Goal: Share content: Share content

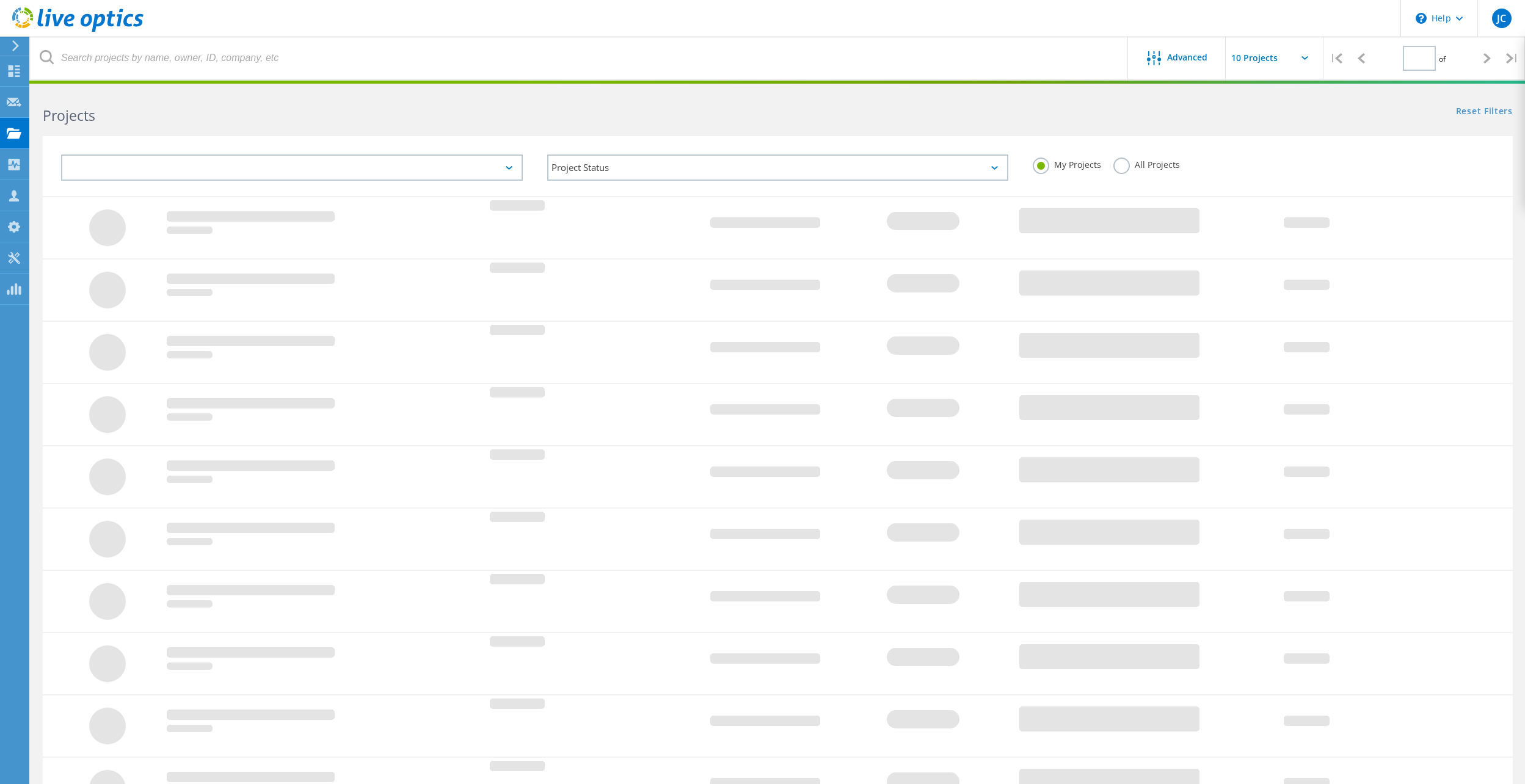
type input "1"
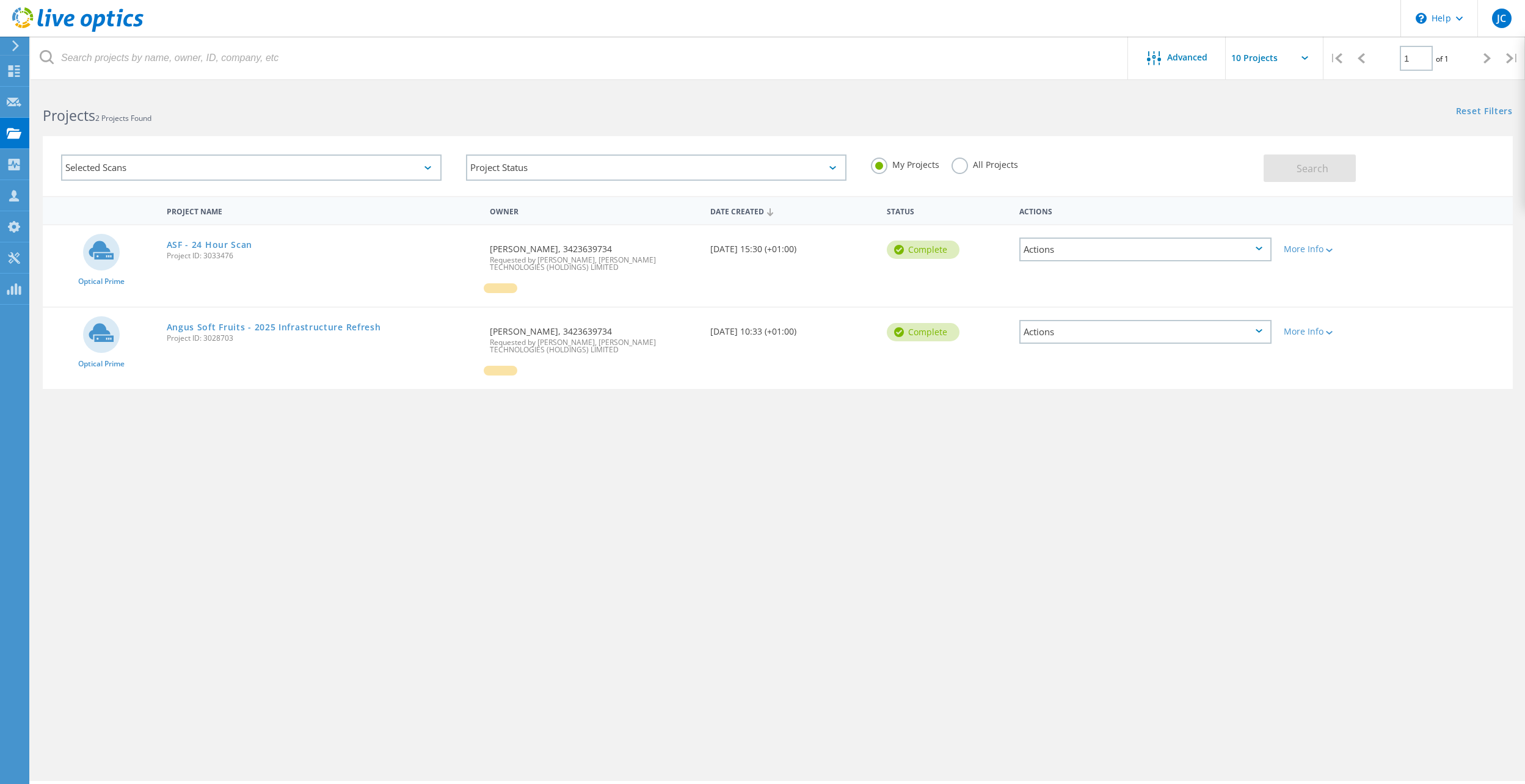
click at [396, 511] on div "Project Name Owner Date Created Status Actions Optical Prime ASF - 24 Hour Scan…" at bounding box center [778, 355] width 1470 height 317
click at [71, 132] on div "Projects" at bounding box center [58, 133] width 46 height 9
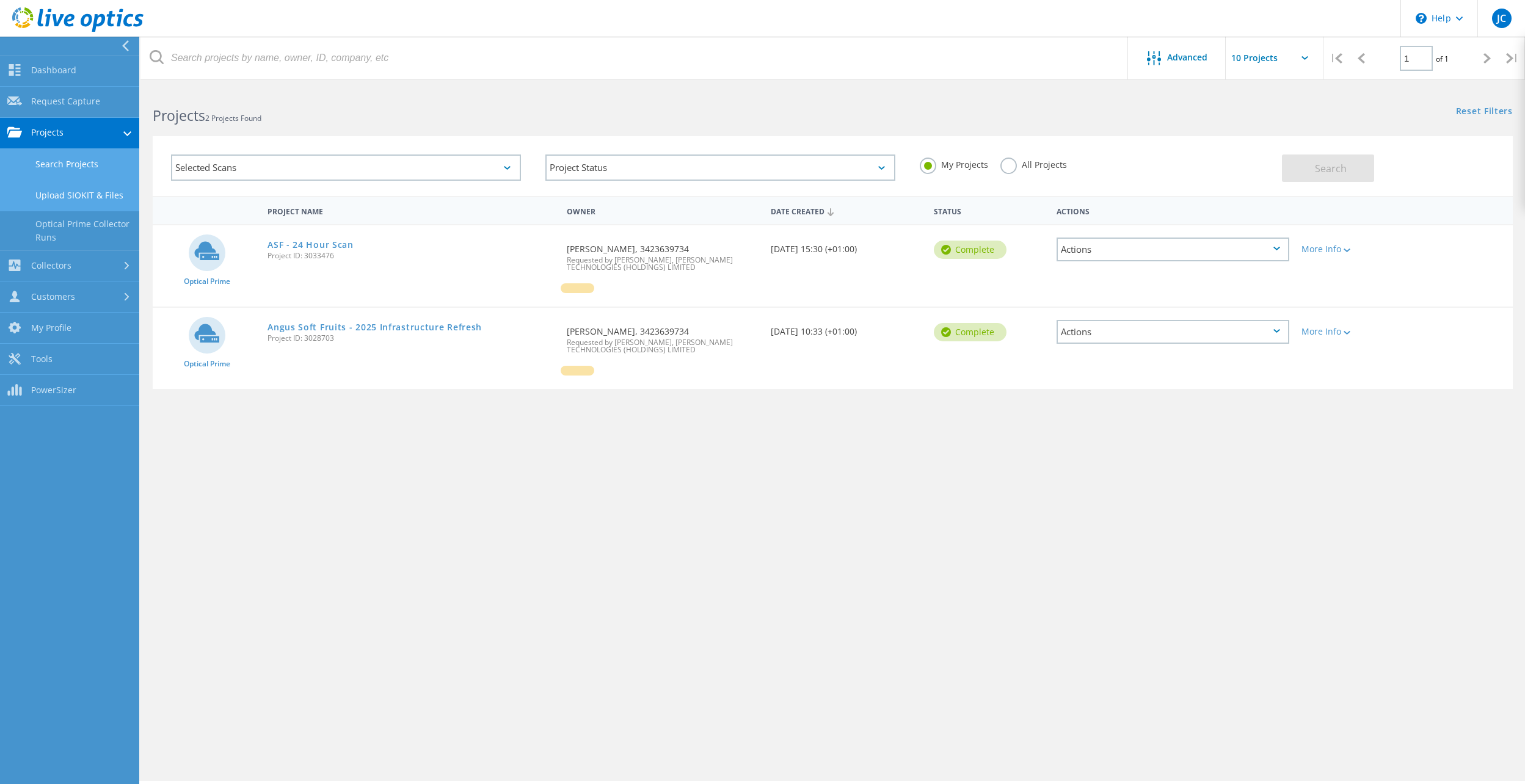
click at [77, 199] on link "Upload SIOKIT & Files" at bounding box center [70, 195] width 139 height 31
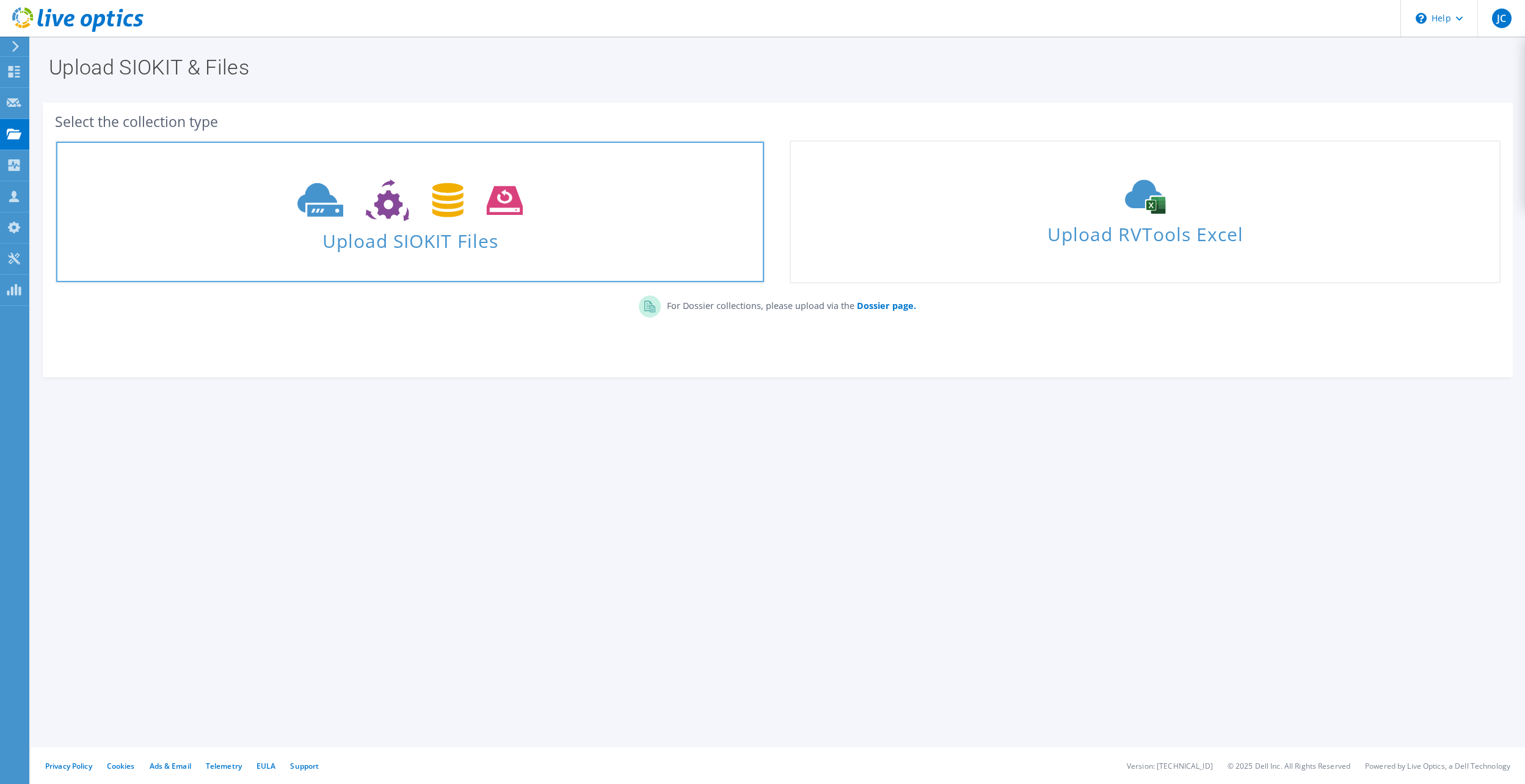
click at [437, 241] on span "Upload SIOKIT Files" at bounding box center [410, 237] width 708 height 27
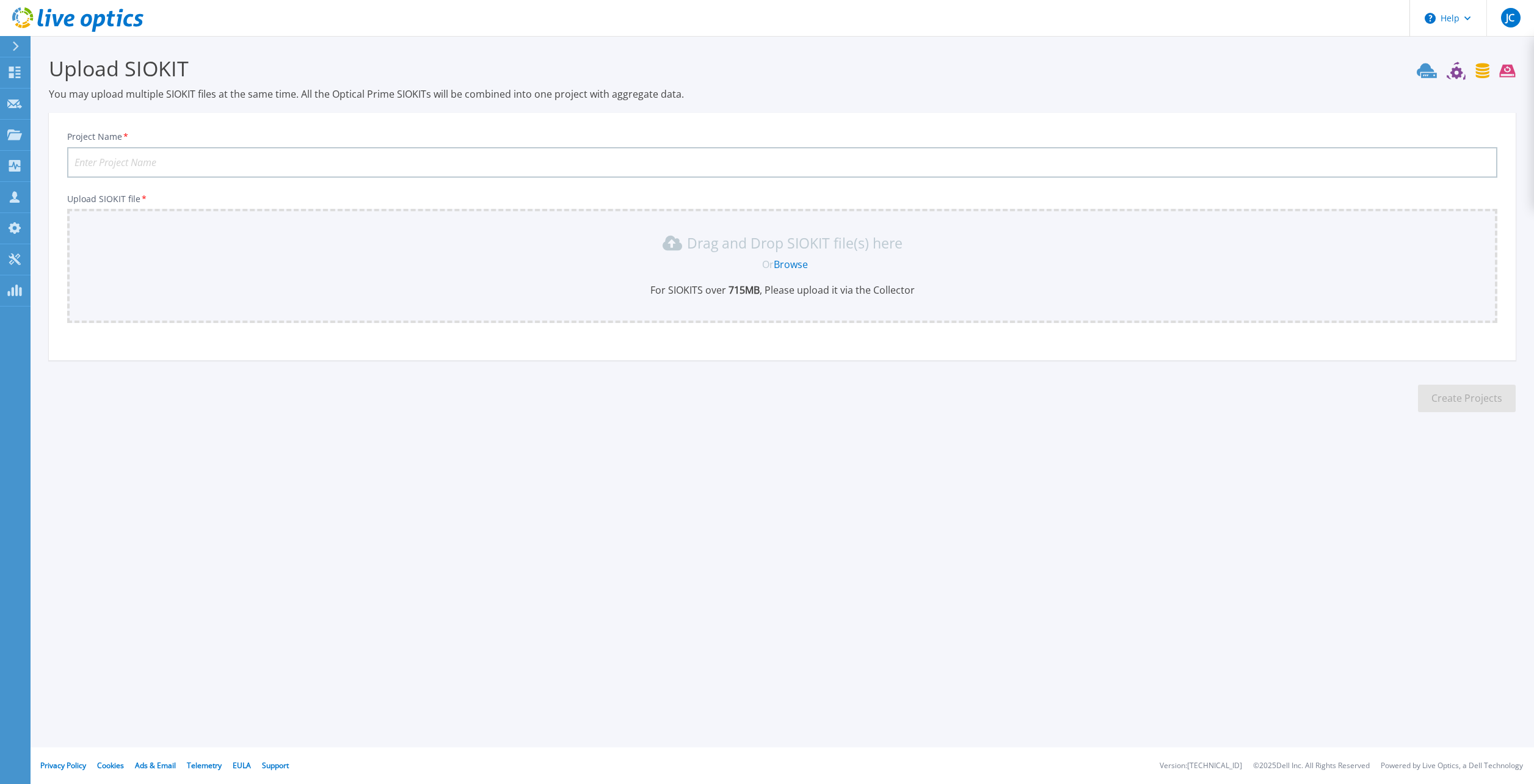
click at [783, 264] on link "Browse" at bounding box center [791, 264] width 34 height 13
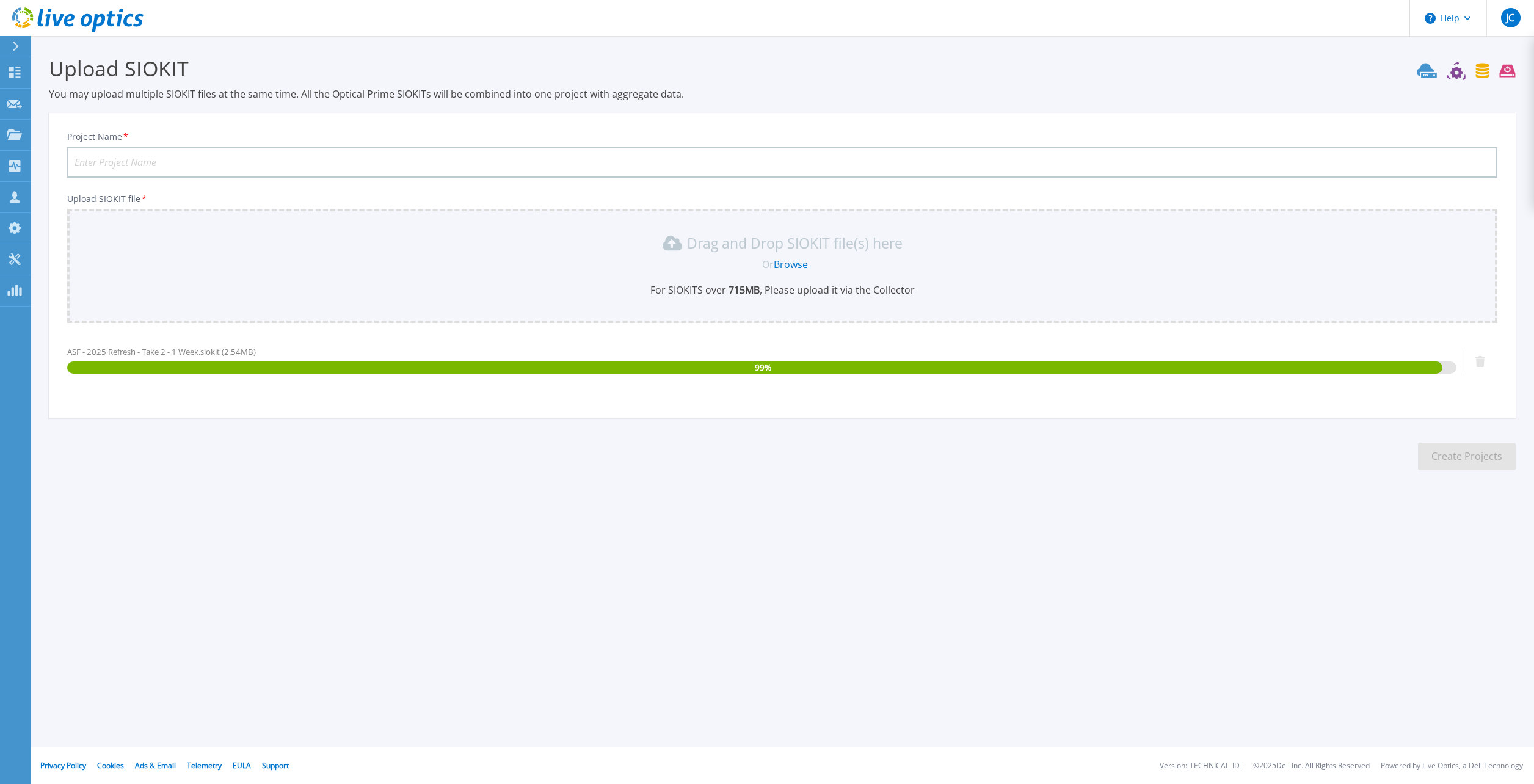
click at [117, 171] on input "Project Name *" at bounding box center [782, 162] width 1430 height 30
click at [116, 164] on input "Project Name *" at bounding box center [782, 162] width 1430 height 30
type input "ASF - 2025 Refresh - Take 2 - 1 Week Run"
click at [1474, 458] on button "Create Projects" at bounding box center [1467, 456] width 97 height 27
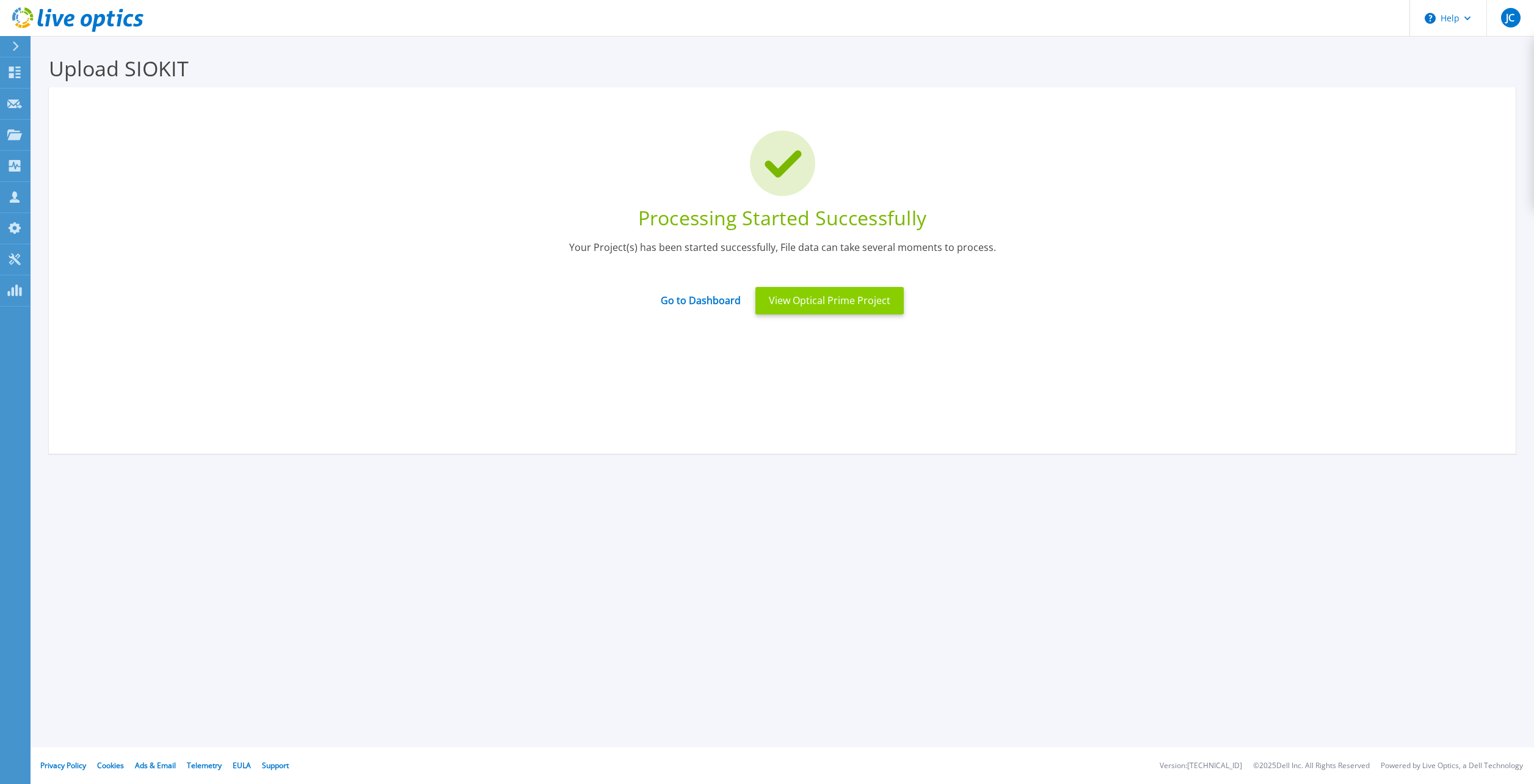
click at [824, 303] on button "View Optical Prime Project" at bounding box center [829, 300] width 149 height 27
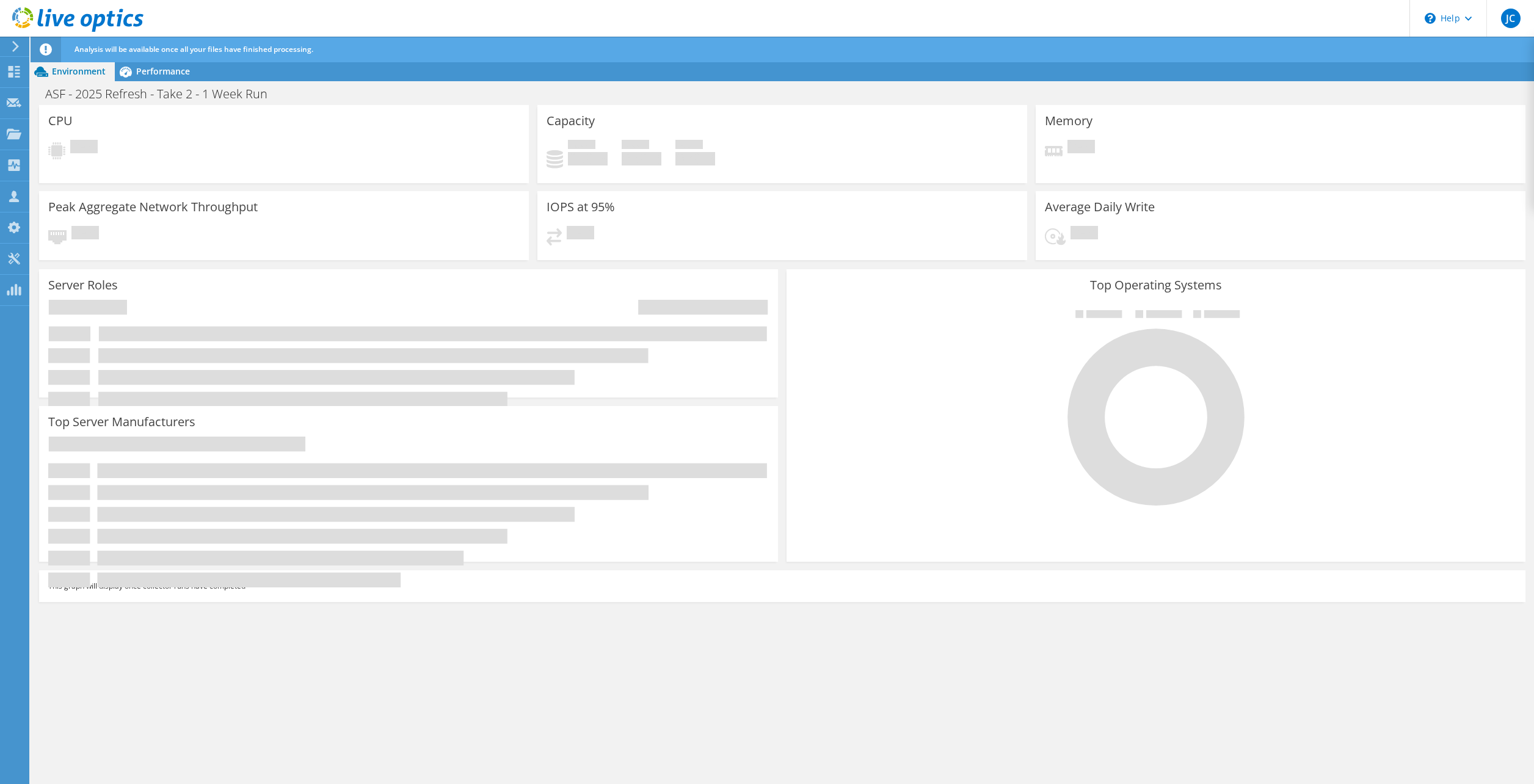
click at [717, 735] on div "CPU Pending Capacity Used 0 GiB Free 0 GiB Total 0 GiB Memory" at bounding box center [782, 445] width 1504 height 680
drag, startPoint x: 111, startPoint y: 47, endPoint x: 284, endPoint y: 45, distance: 173.0
click at [284, 45] on span "Analysis will be available once all your files have finished processing." at bounding box center [194, 49] width 239 height 10
click at [395, 682] on div "CPU Pending Capacity Used 0 GiB Free 0 GiB Total 0 GiB Memory" at bounding box center [782, 445] width 1504 height 680
click at [423, 746] on div "CPU Pending Capacity Used 0 GiB Free 0 GiB Total 0 GiB Memory" at bounding box center [782, 445] width 1504 height 680
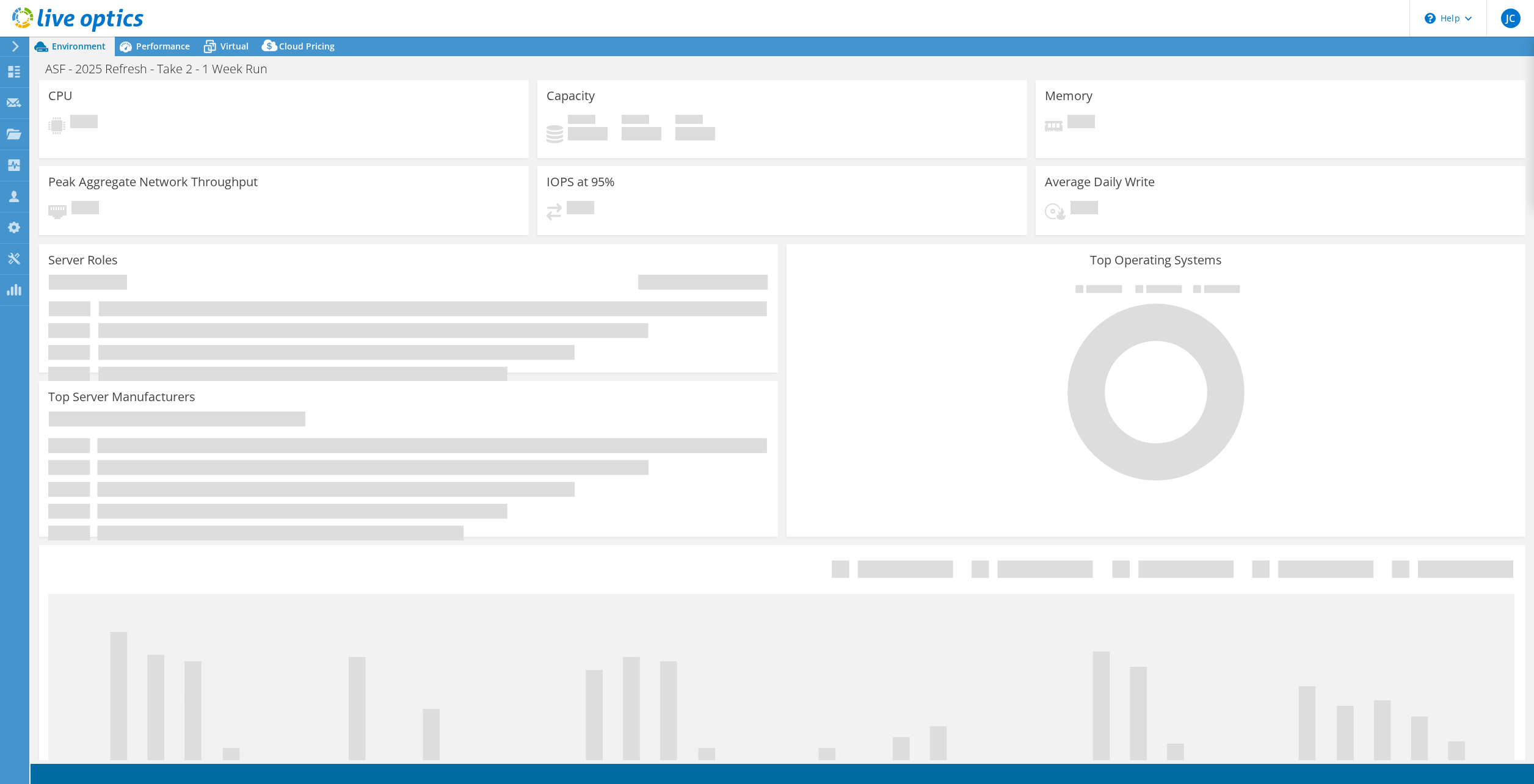
select select "USD"
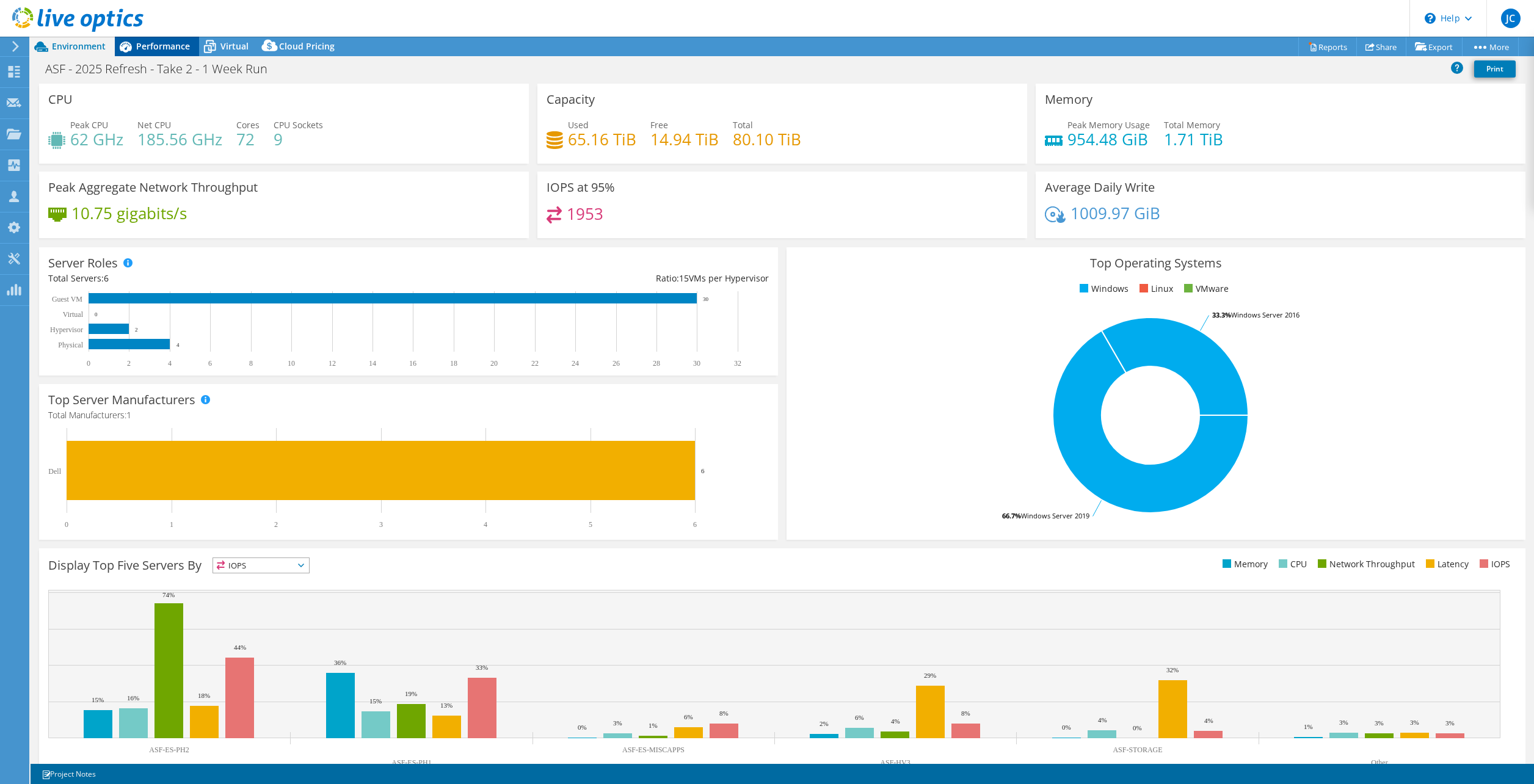
click at [159, 49] on span "Performance" at bounding box center [163, 46] width 54 height 11
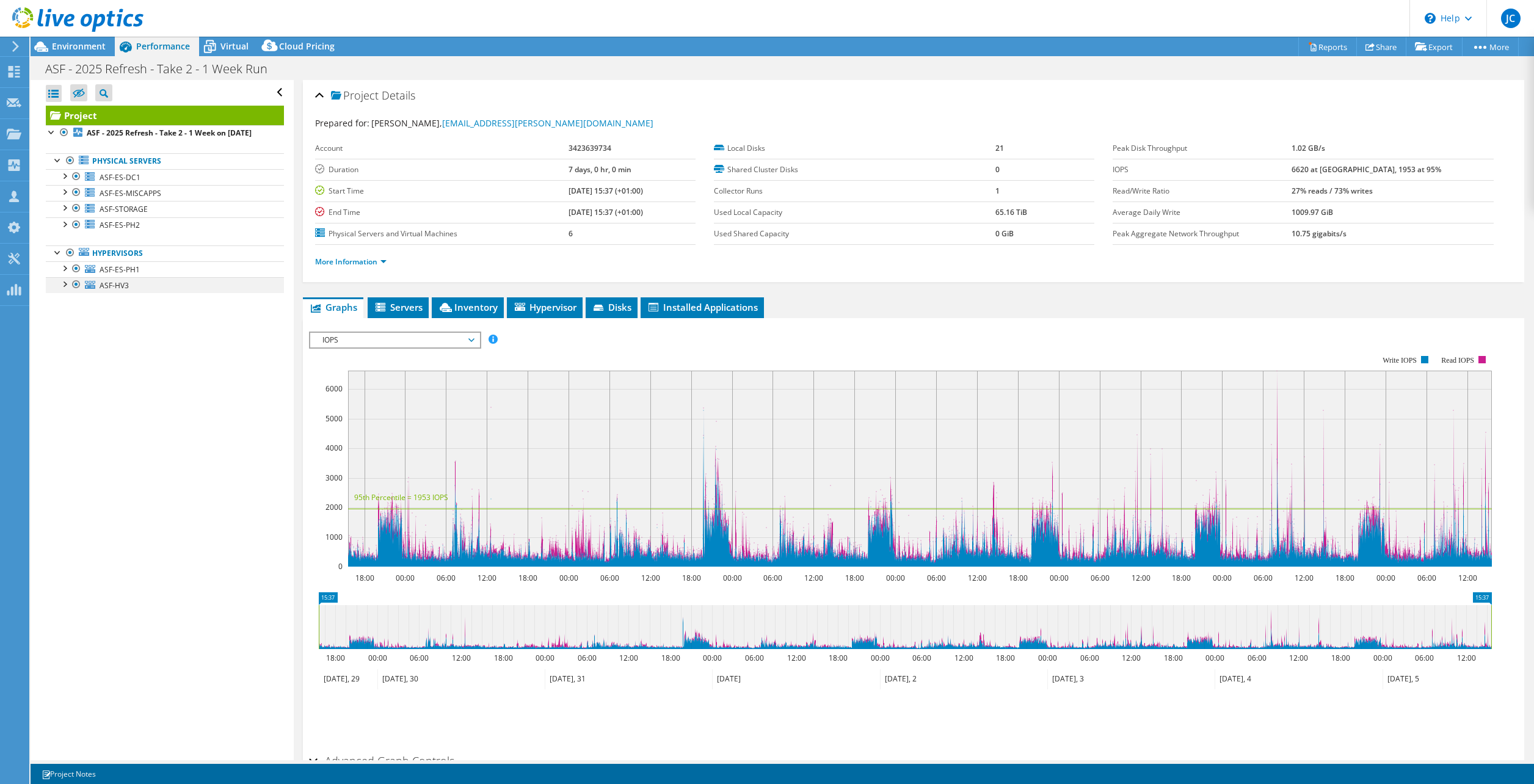
click at [63, 290] on div at bounding box center [64, 283] width 12 height 12
click at [75, 276] on div at bounding box center [76, 268] width 12 height 15
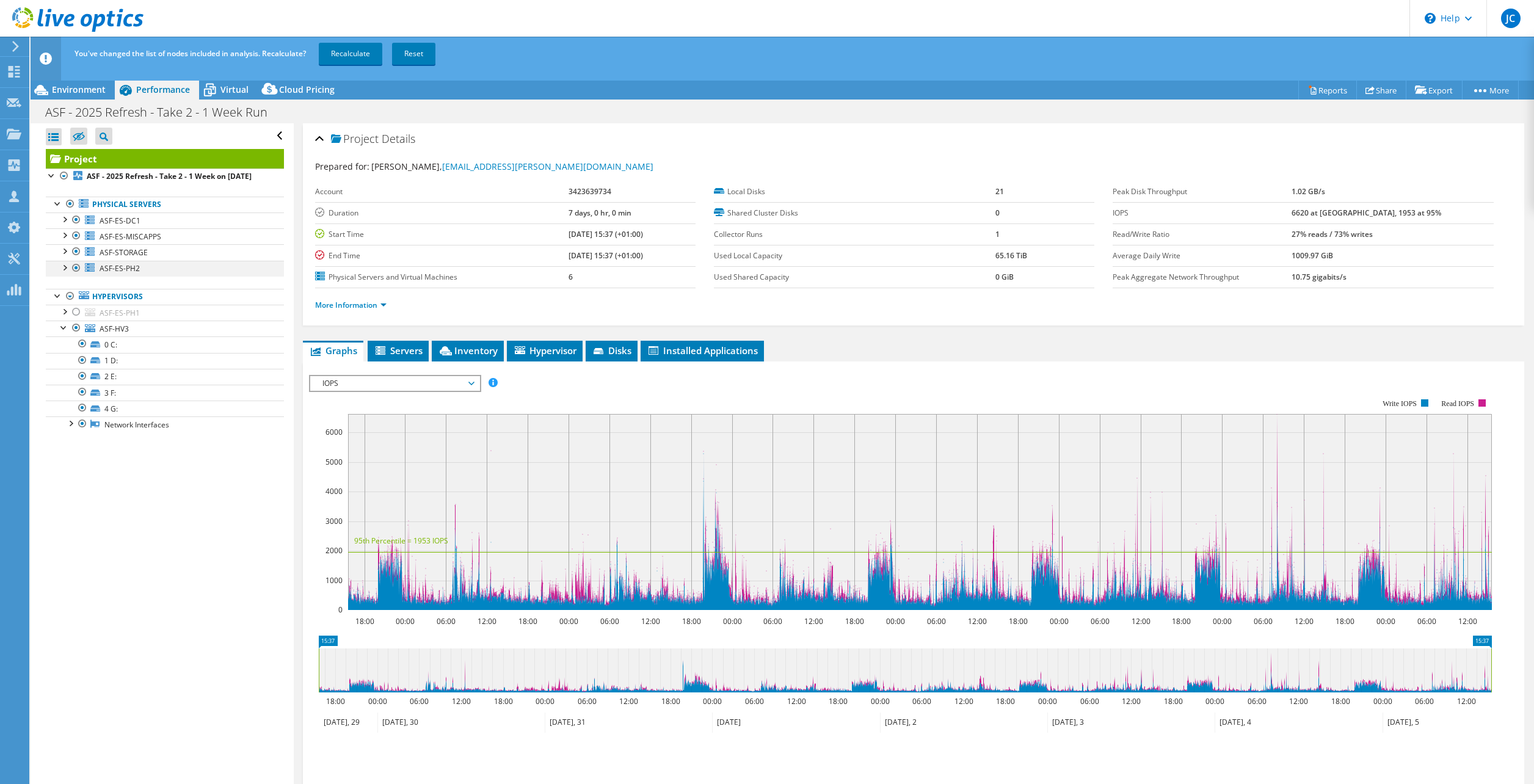
click at [63, 273] on div at bounding box center [64, 266] width 12 height 12
click at [63, 413] on div at bounding box center [64, 406] width 12 height 12
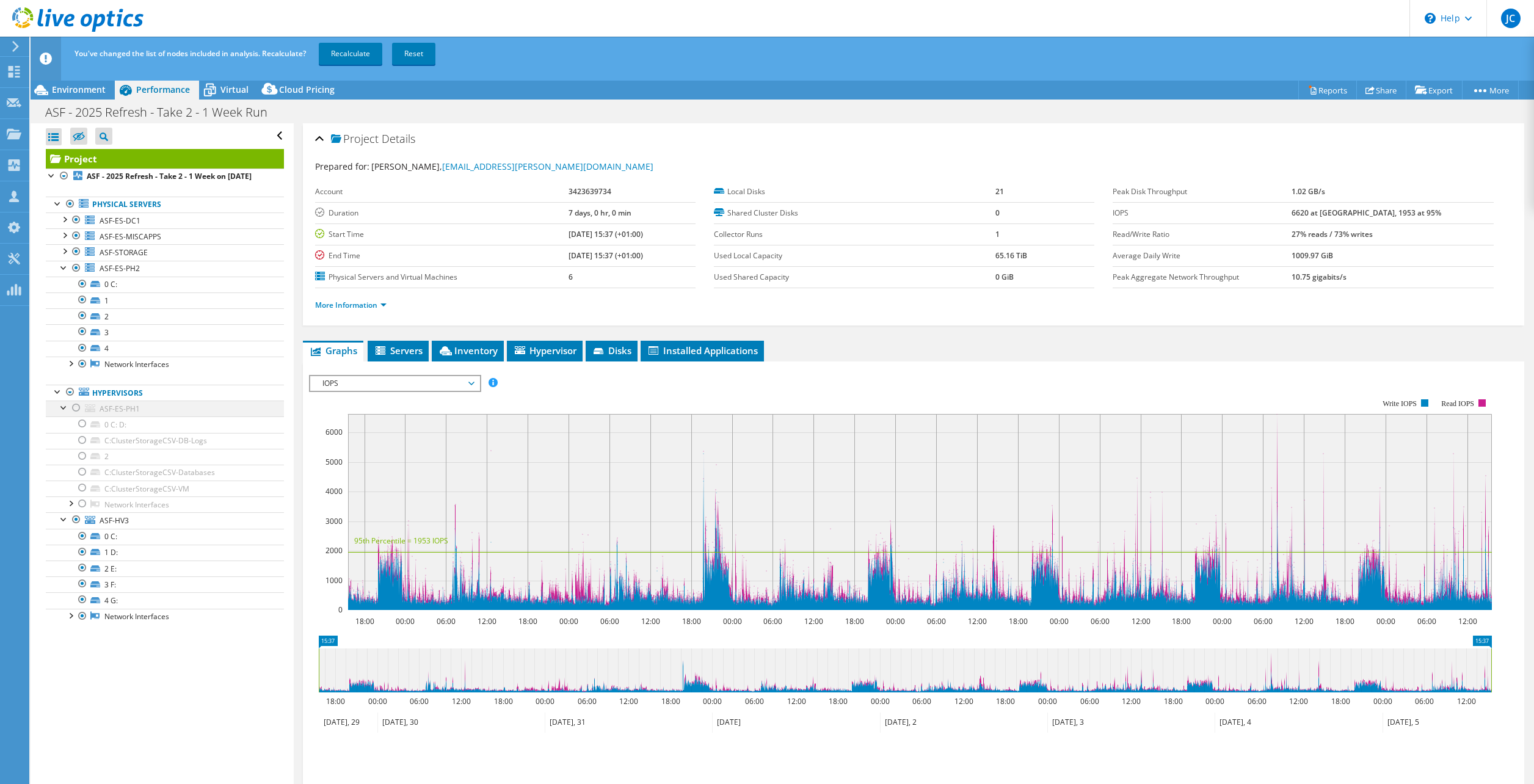
click at [77, 415] on div at bounding box center [76, 407] width 12 height 15
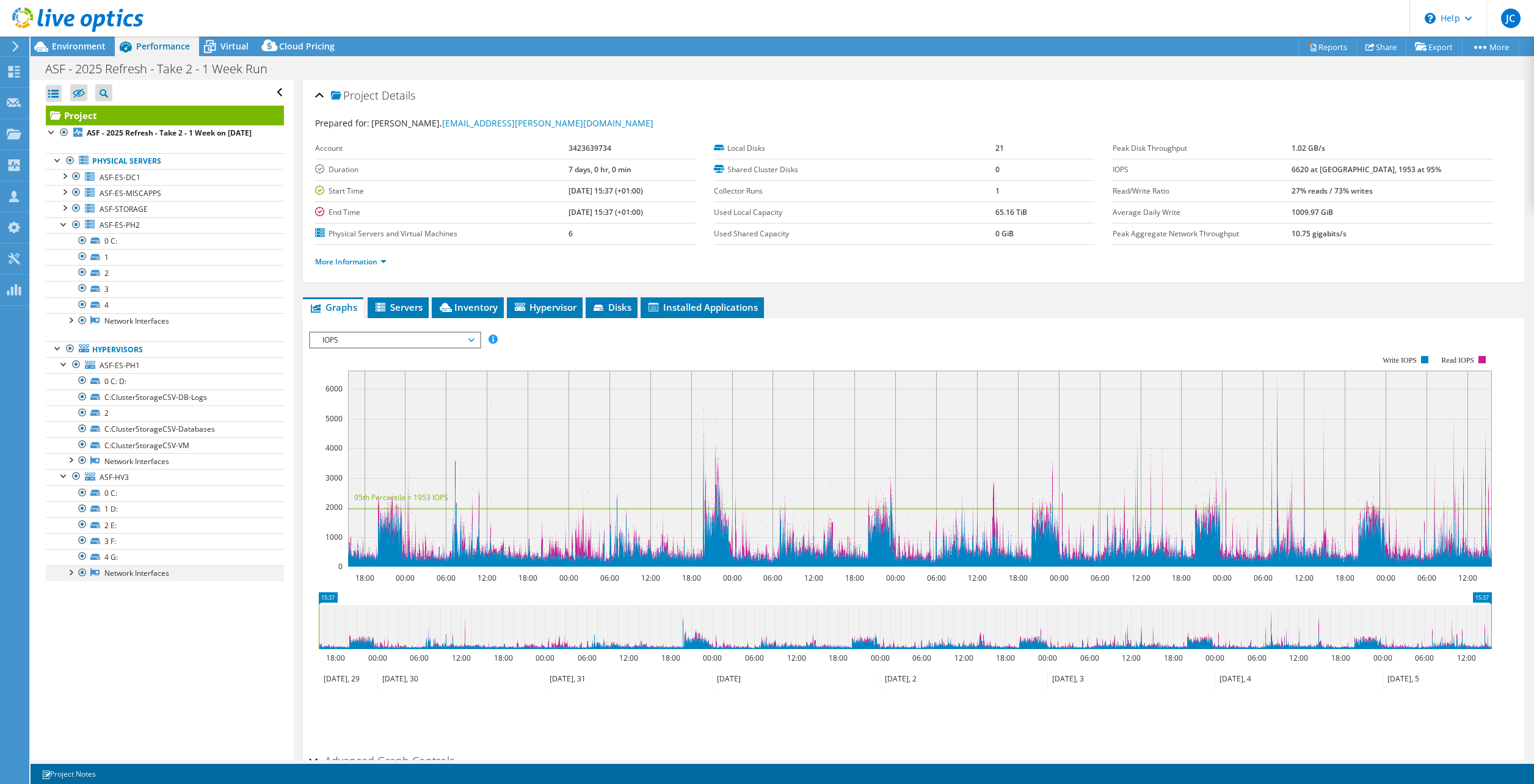
click at [71, 577] on div at bounding box center [70, 571] width 12 height 12
click at [117, 230] on span "ASF-ES-PH2" at bounding box center [120, 225] width 40 height 10
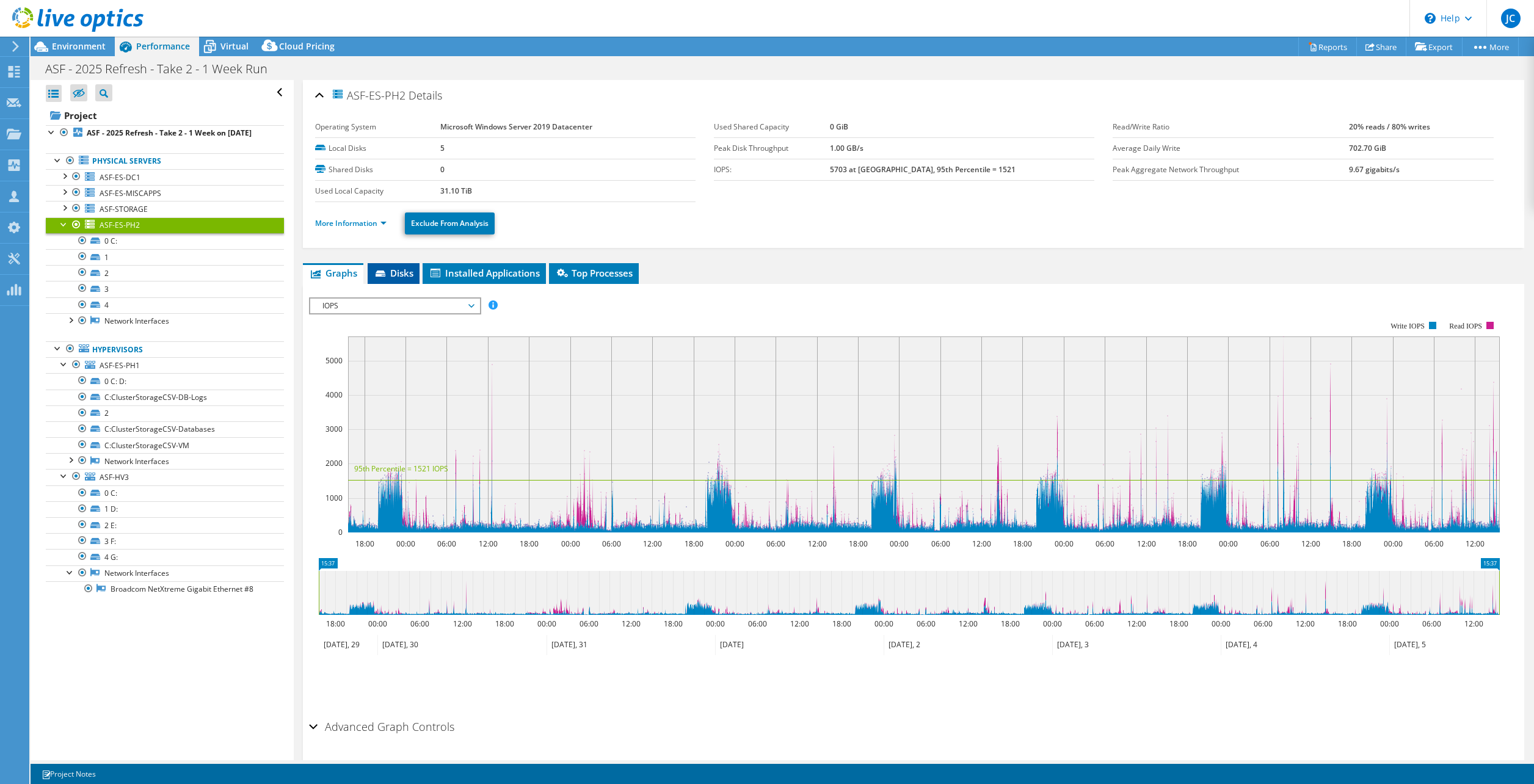
click at [400, 269] on span "Disks" at bounding box center [393, 273] width 40 height 12
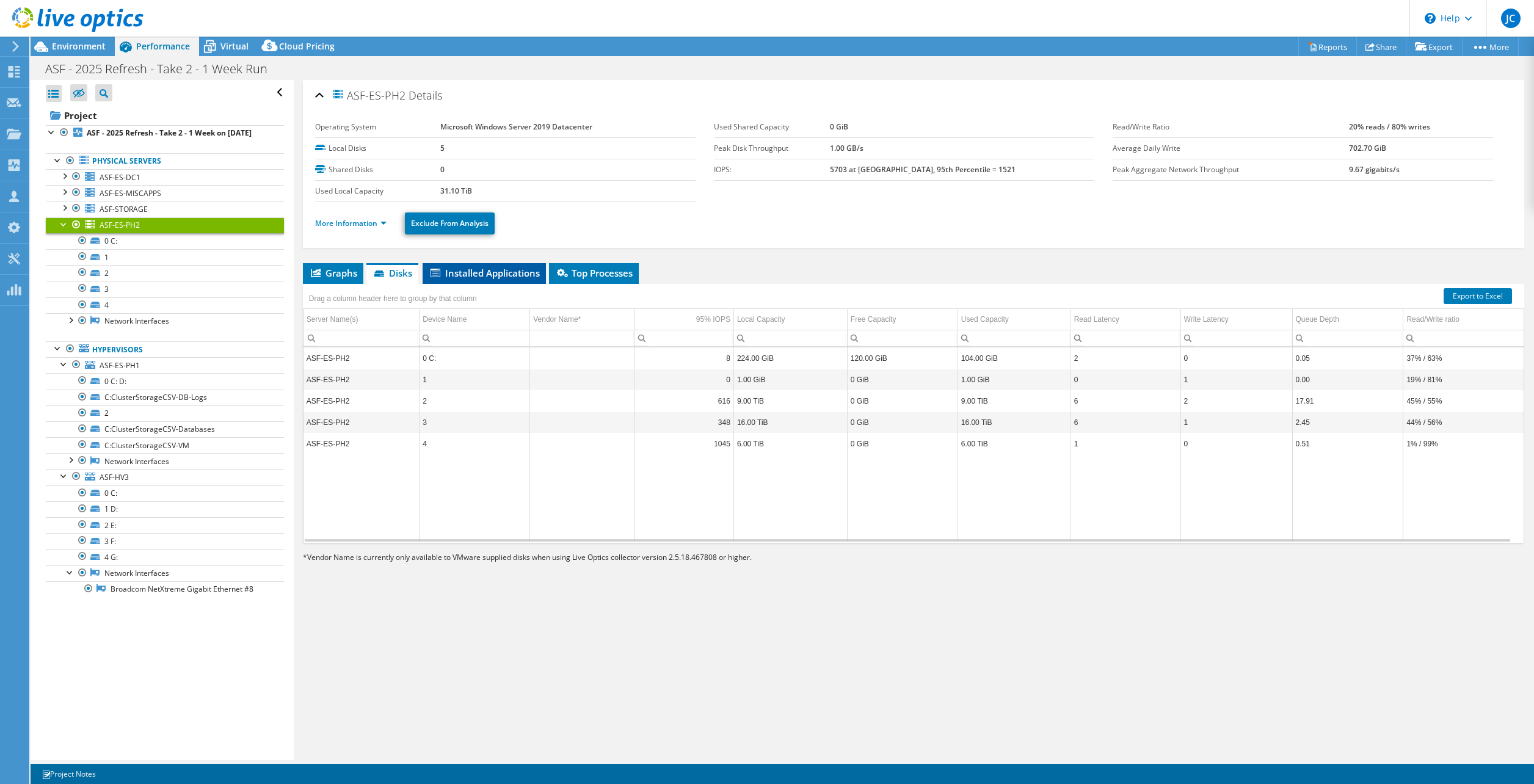
click at [468, 273] on span "Installed Applications" at bounding box center [485, 273] width 111 height 12
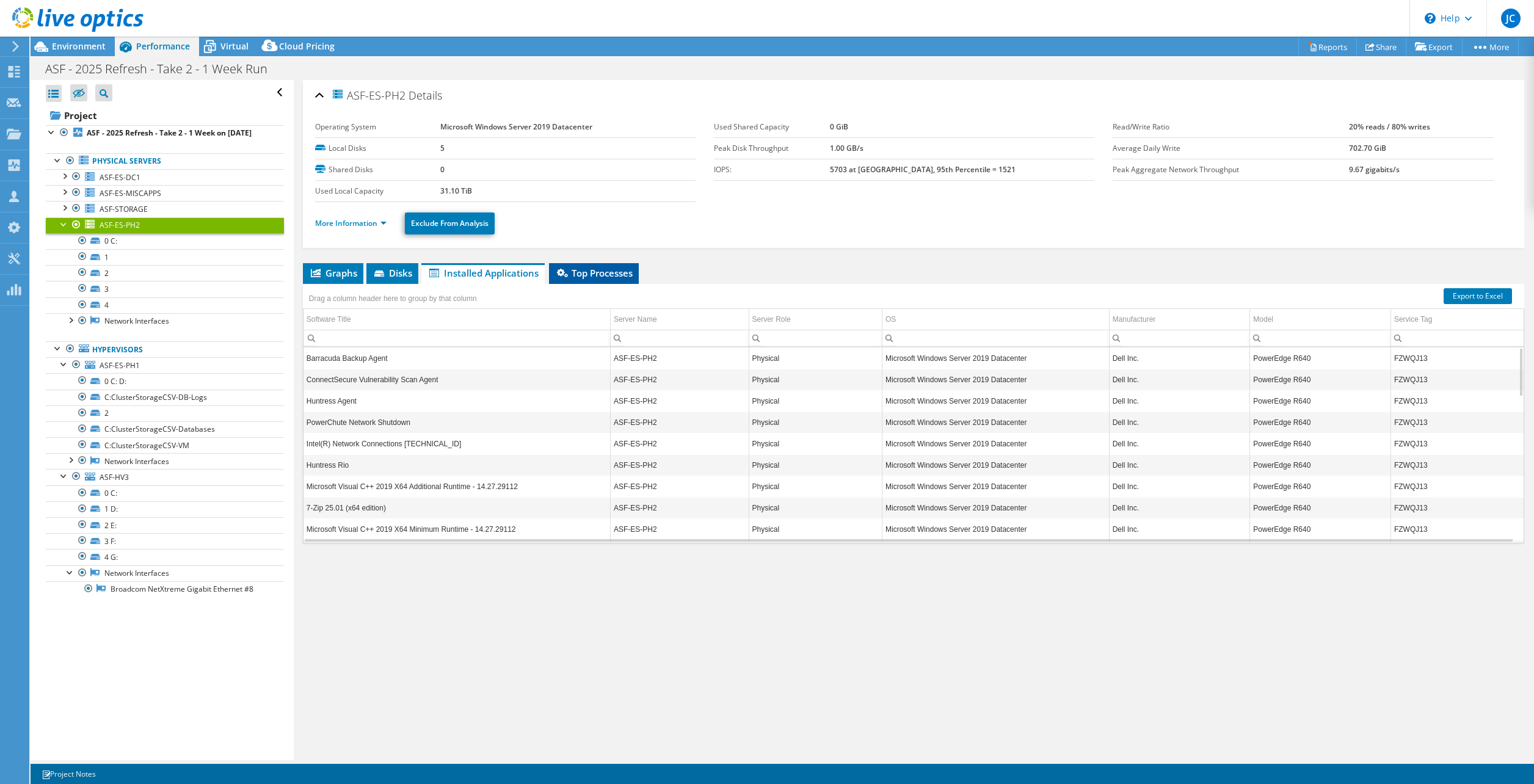
click at [583, 274] on span "Top Processes" at bounding box center [594, 273] width 78 height 12
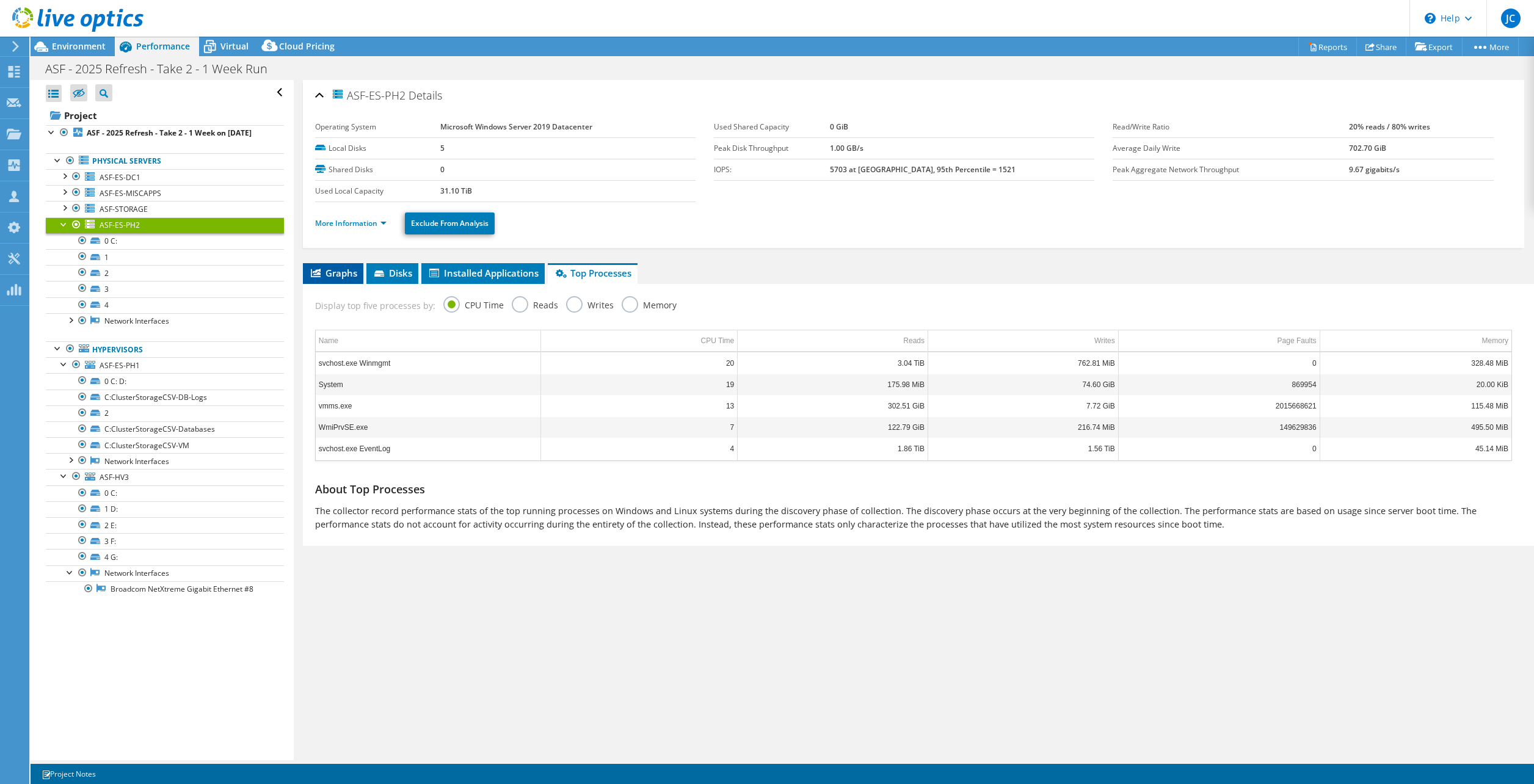
click at [328, 267] on span "Graphs" at bounding box center [333, 273] width 48 height 12
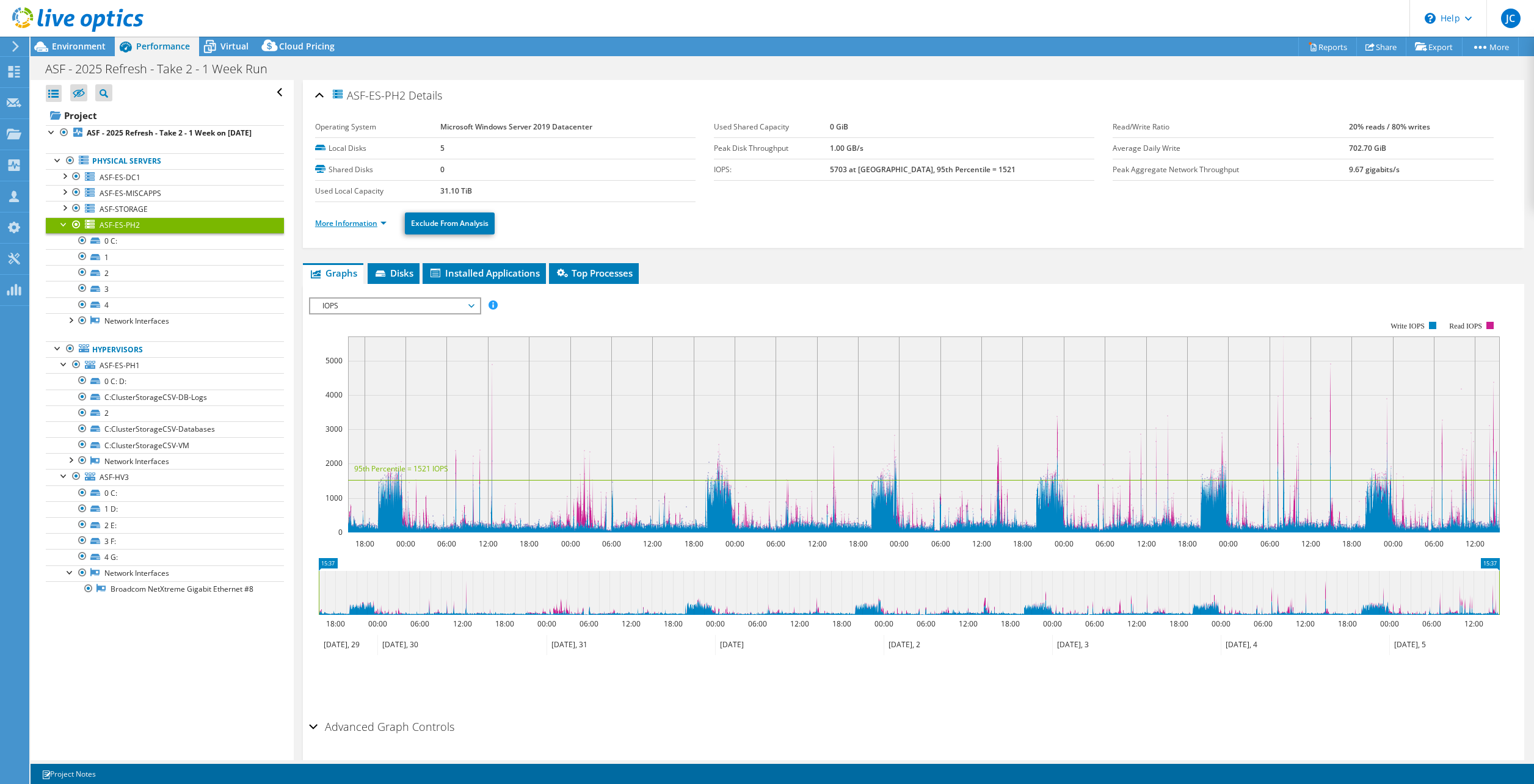
click at [369, 220] on link "More Information" at bounding box center [350, 223] width 71 height 10
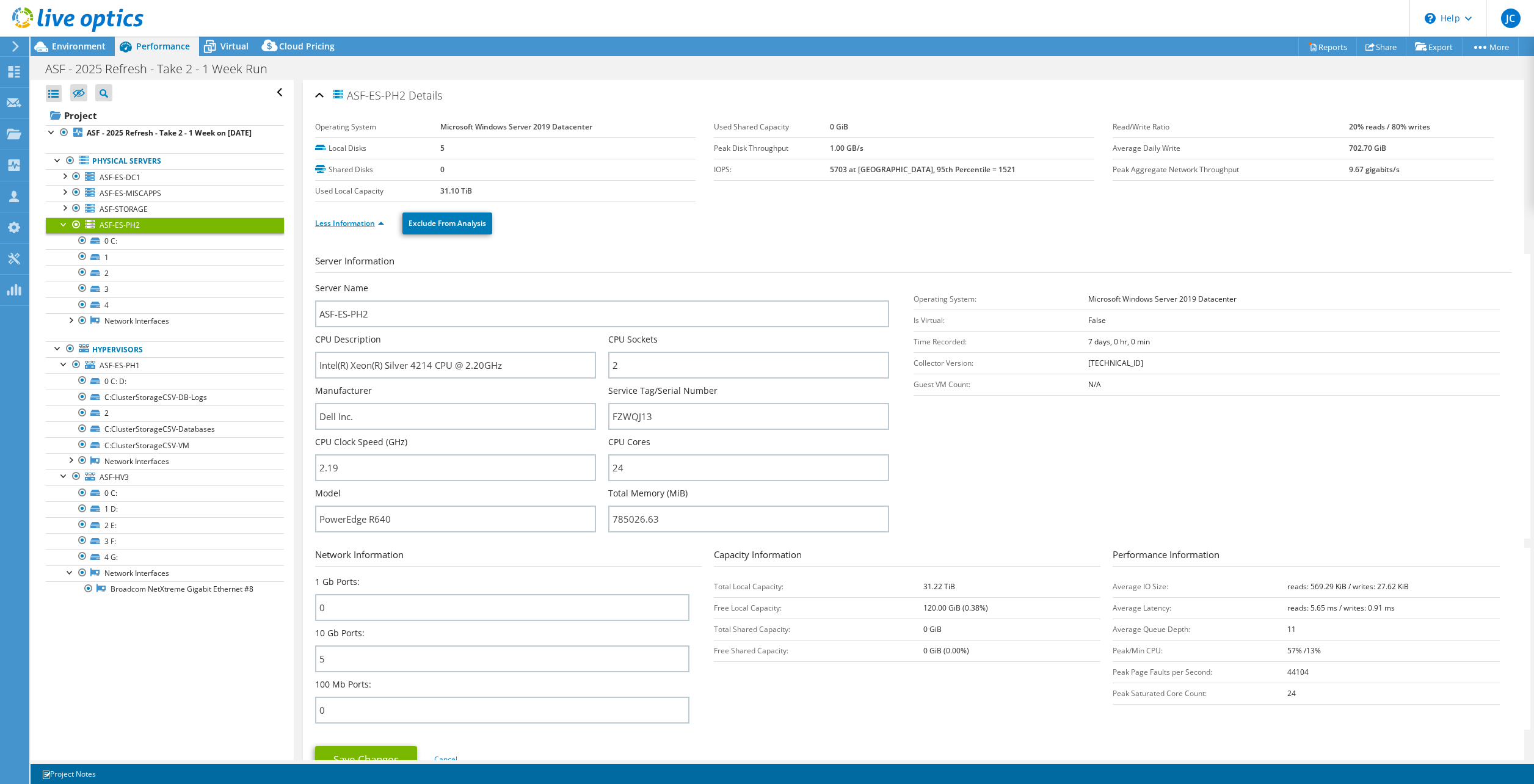
click at [369, 221] on link "Less Information" at bounding box center [349, 223] width 69 height 10
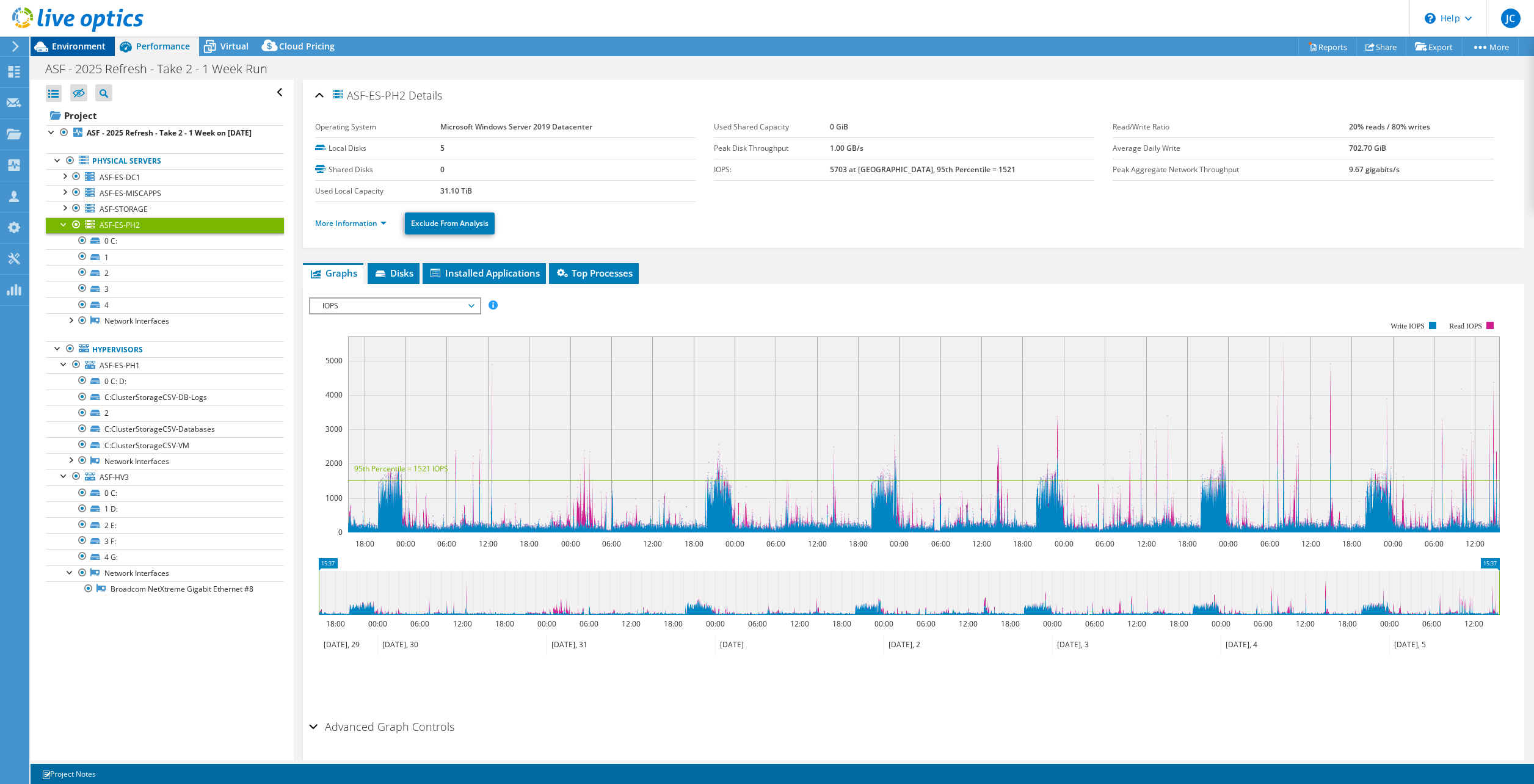
click at [85, 49] on span "Environment" at bounding box center [78, 46] width 54 height 11
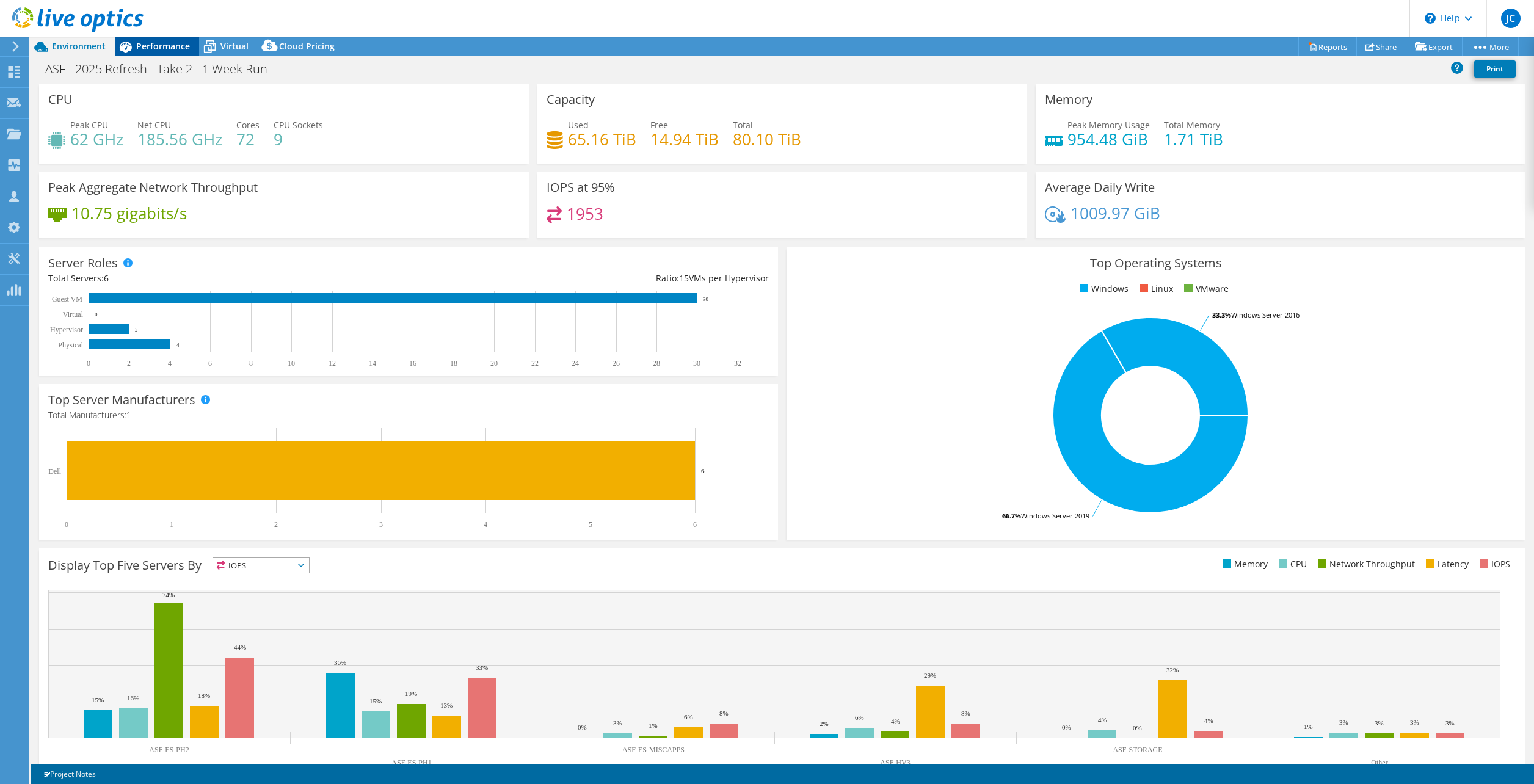
click at [168, 46] on span "Performance" at bounding box center [163, 46] width 54 height 11
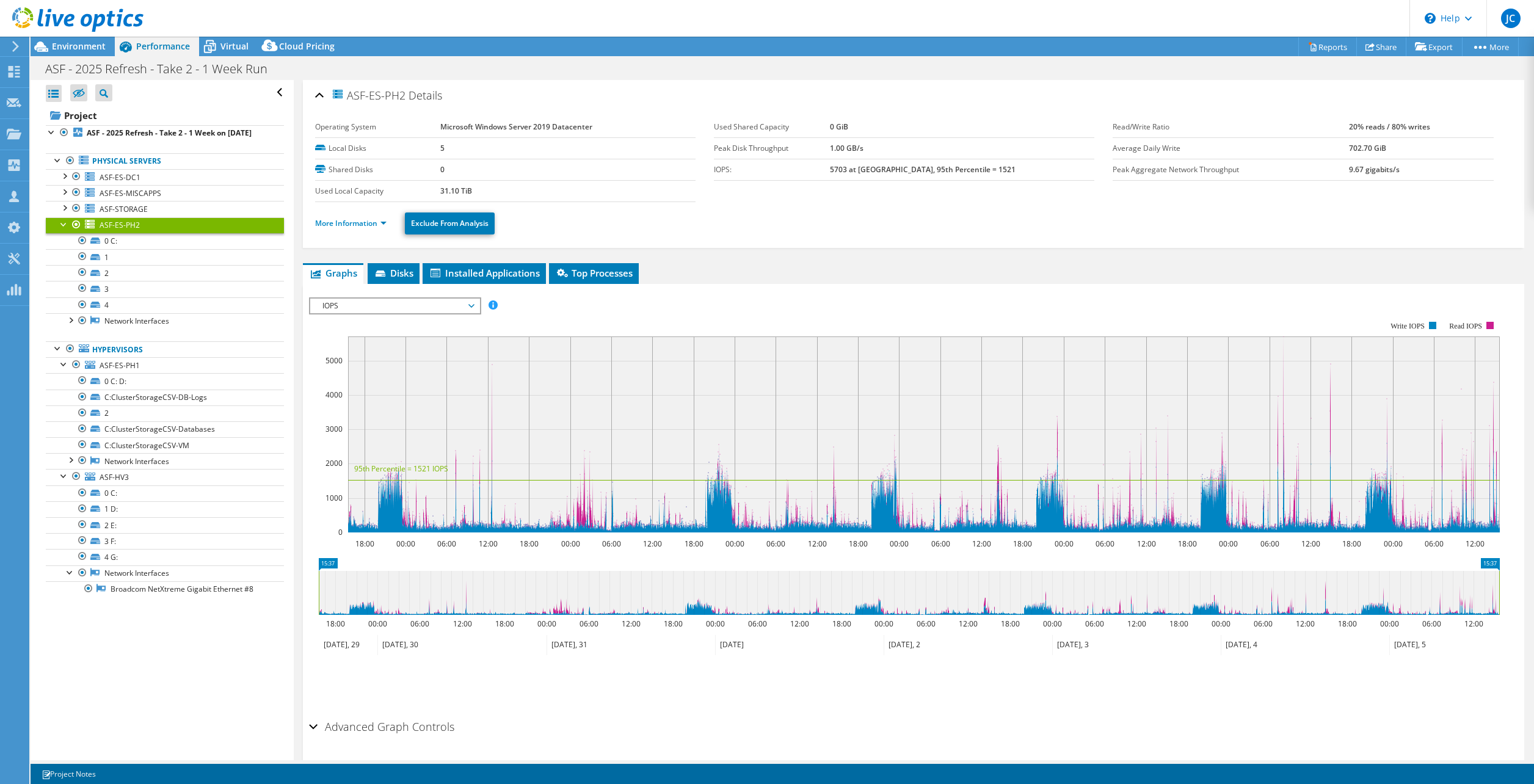
click at [168, 46] on span "Performance" at bounding box center [163, 46] width 54 height 11
click at [132, 112] on link "Project" at bounding box center [164, 115] width 238 height 20
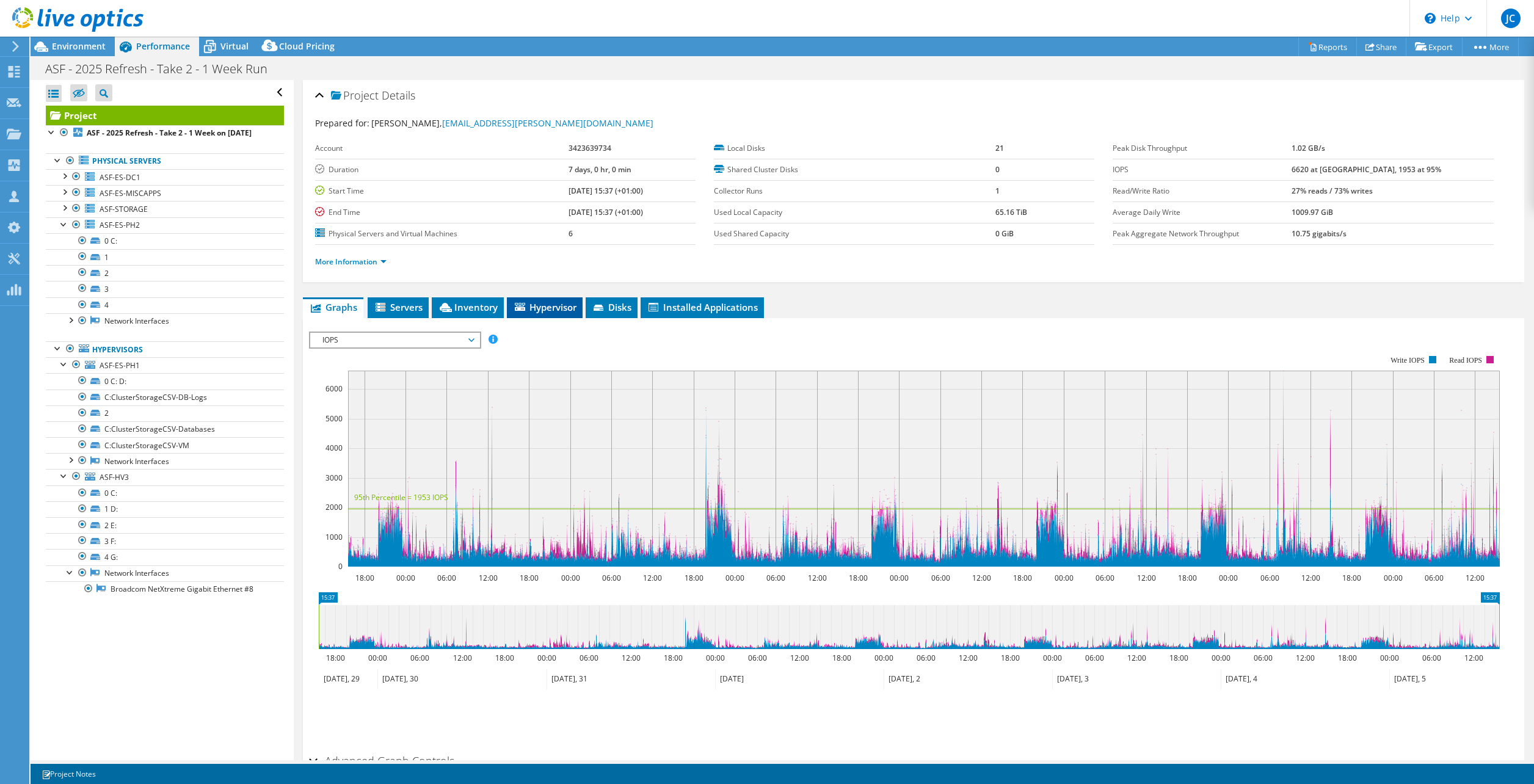
click at [557, 309] on span "Hypervisor" at bounding box center [545, 307] width 63 height 12
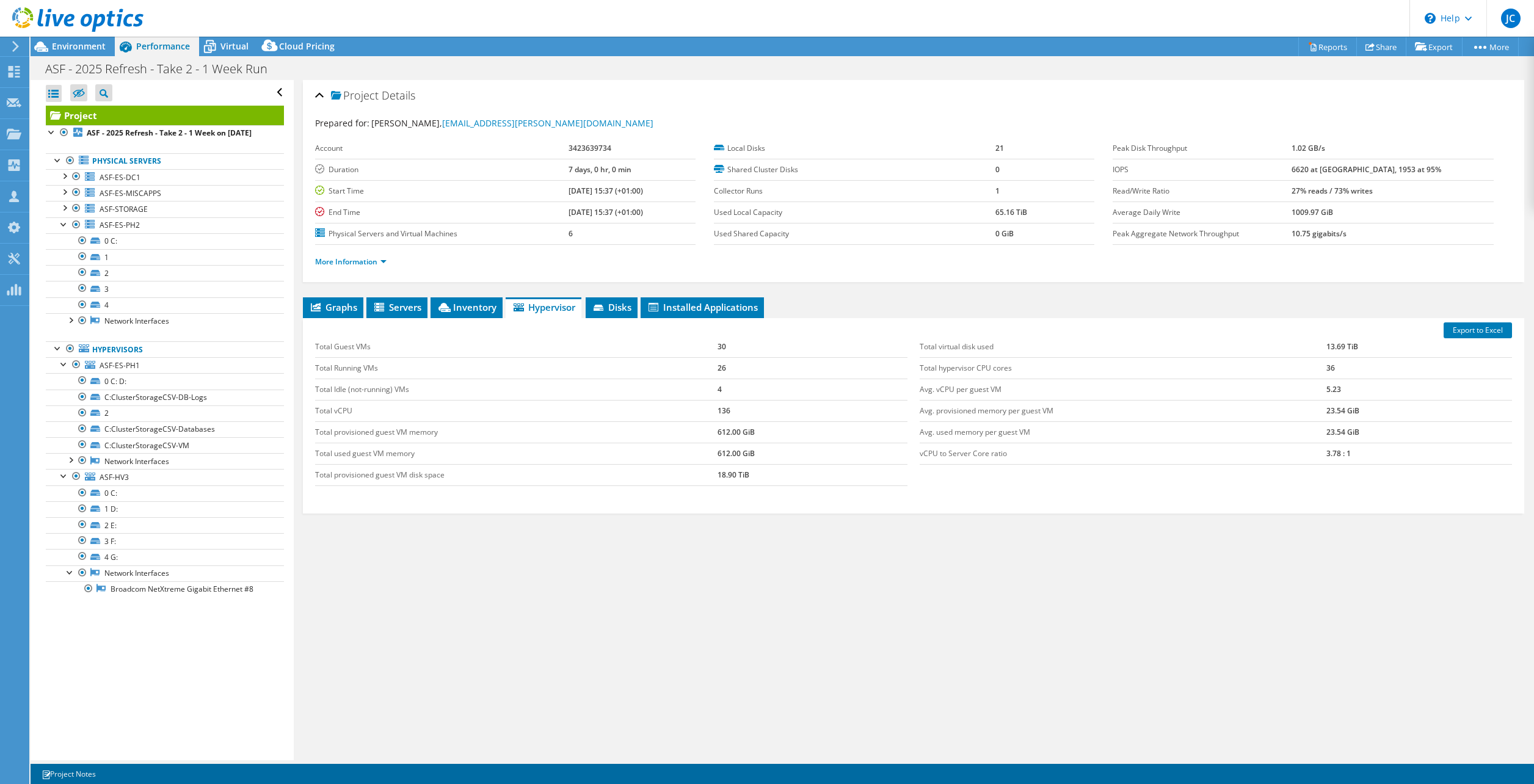
click at [457, 295] on div "Project Details Prepared for: Neill Finlayson, Neill.Finlayson@angussoftfruits.…" at bounding box center [913, 420] width 1240 height 680
click at [456, 306] on span "Inventory" at bounding box center [466, 307] width 60 height 12
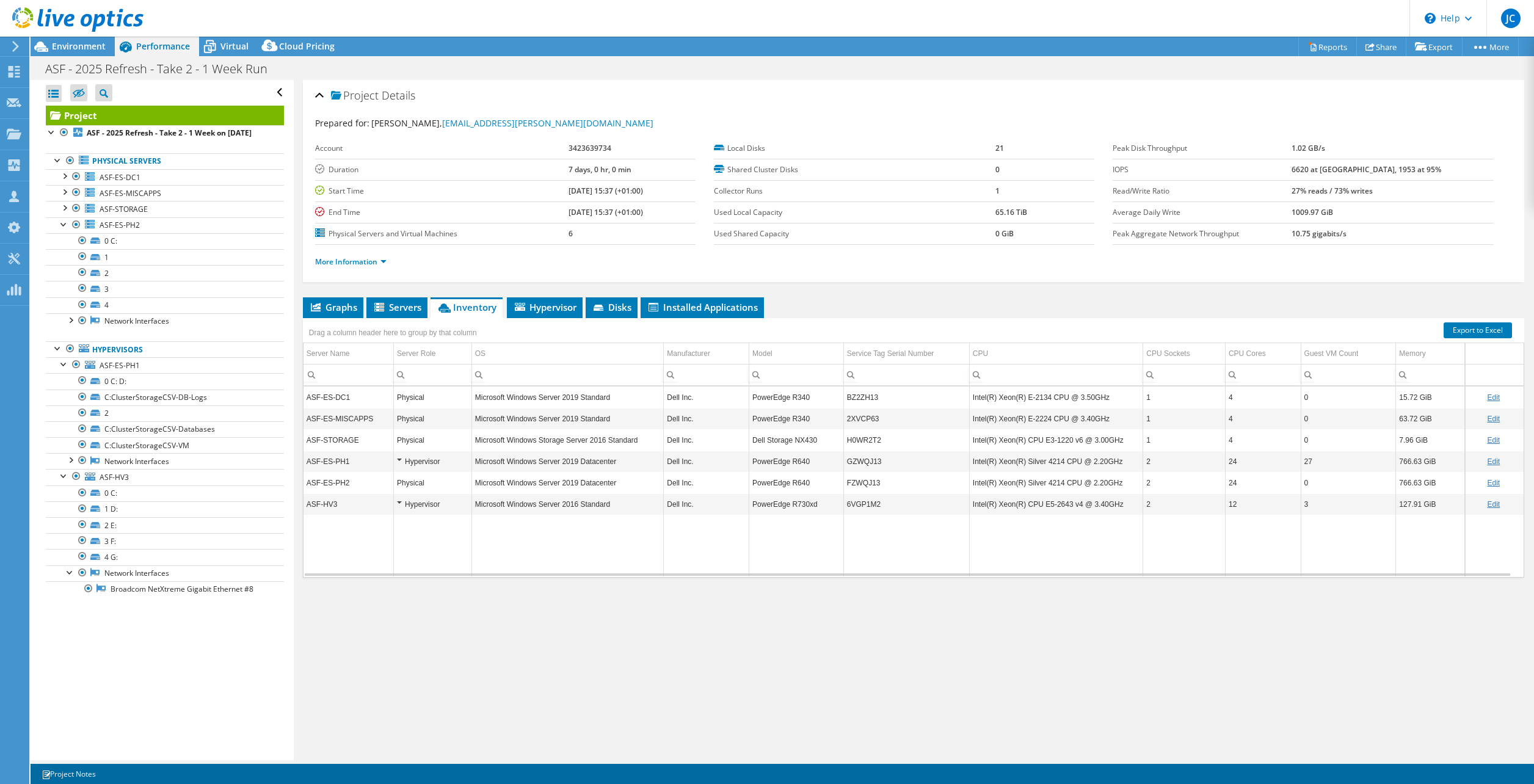
click at [428, 504] on div "Hypervisor" at bounding box center [433, 504] width 71 height 15
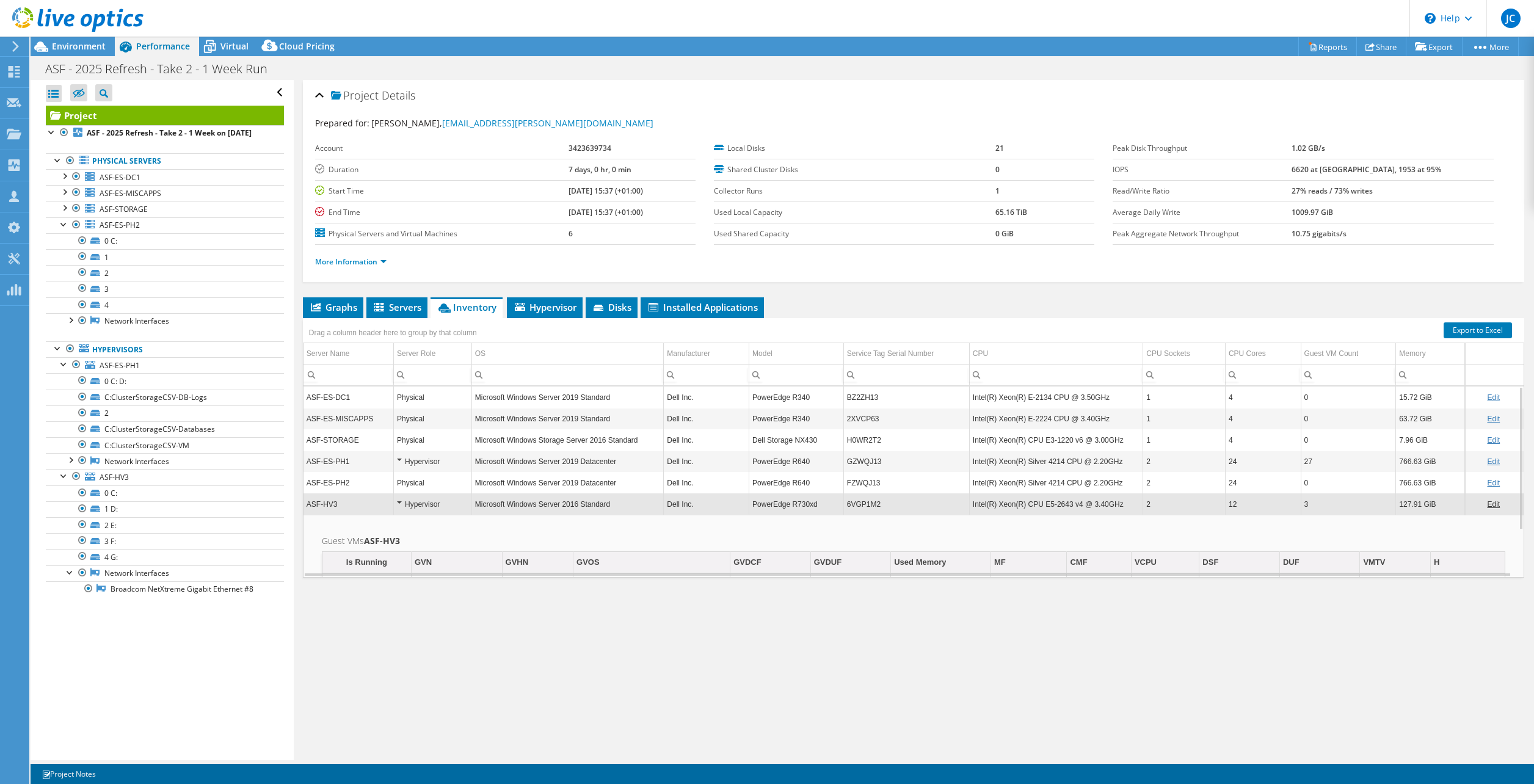
click at [400, 459] on div "Hypervisor" at bounding box center [433, 461] width 71 height 15
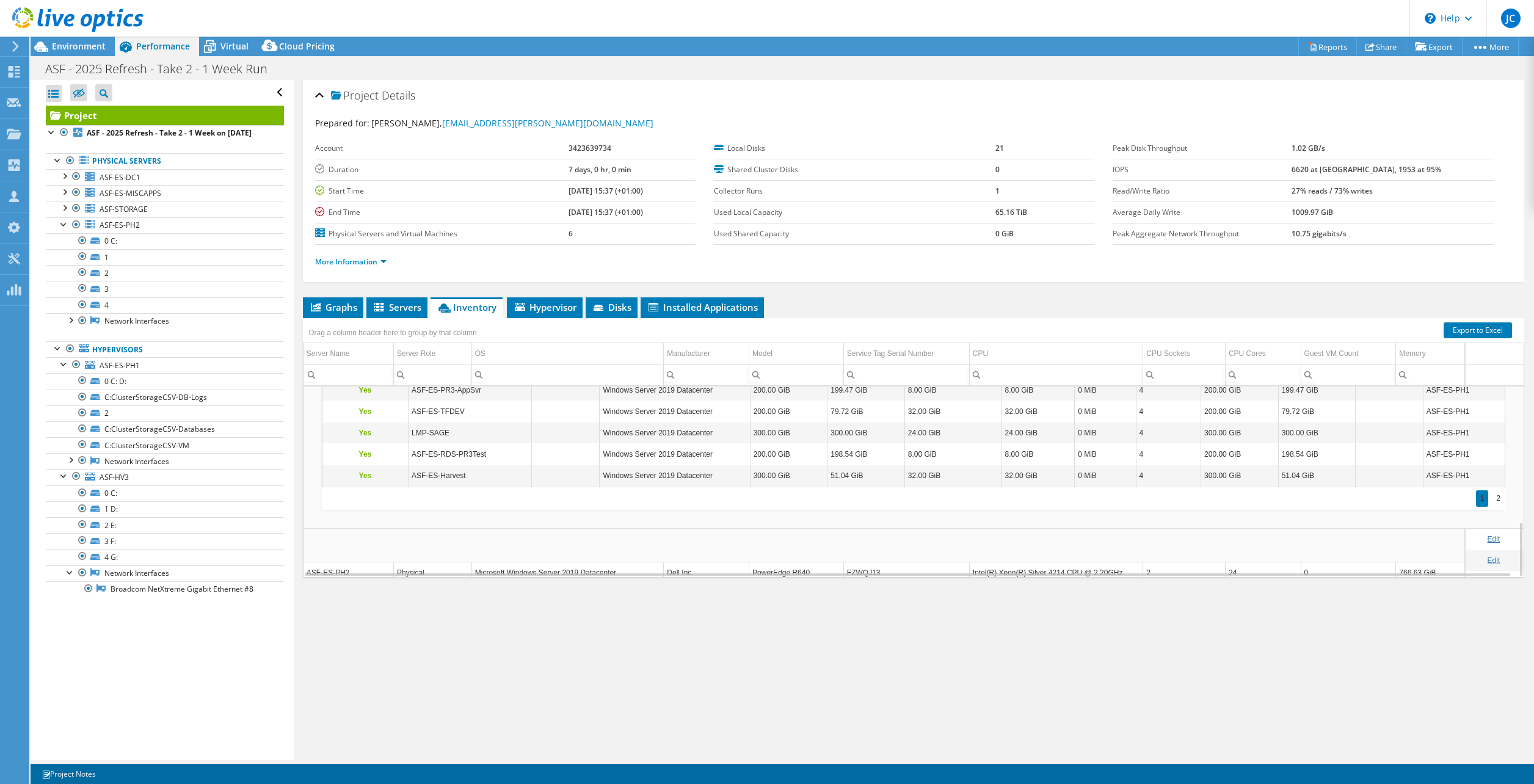
scroll to position [472, 0]
click at [455, 541] on div "Physical" at bounding box center [433, 539] width 71 height 15
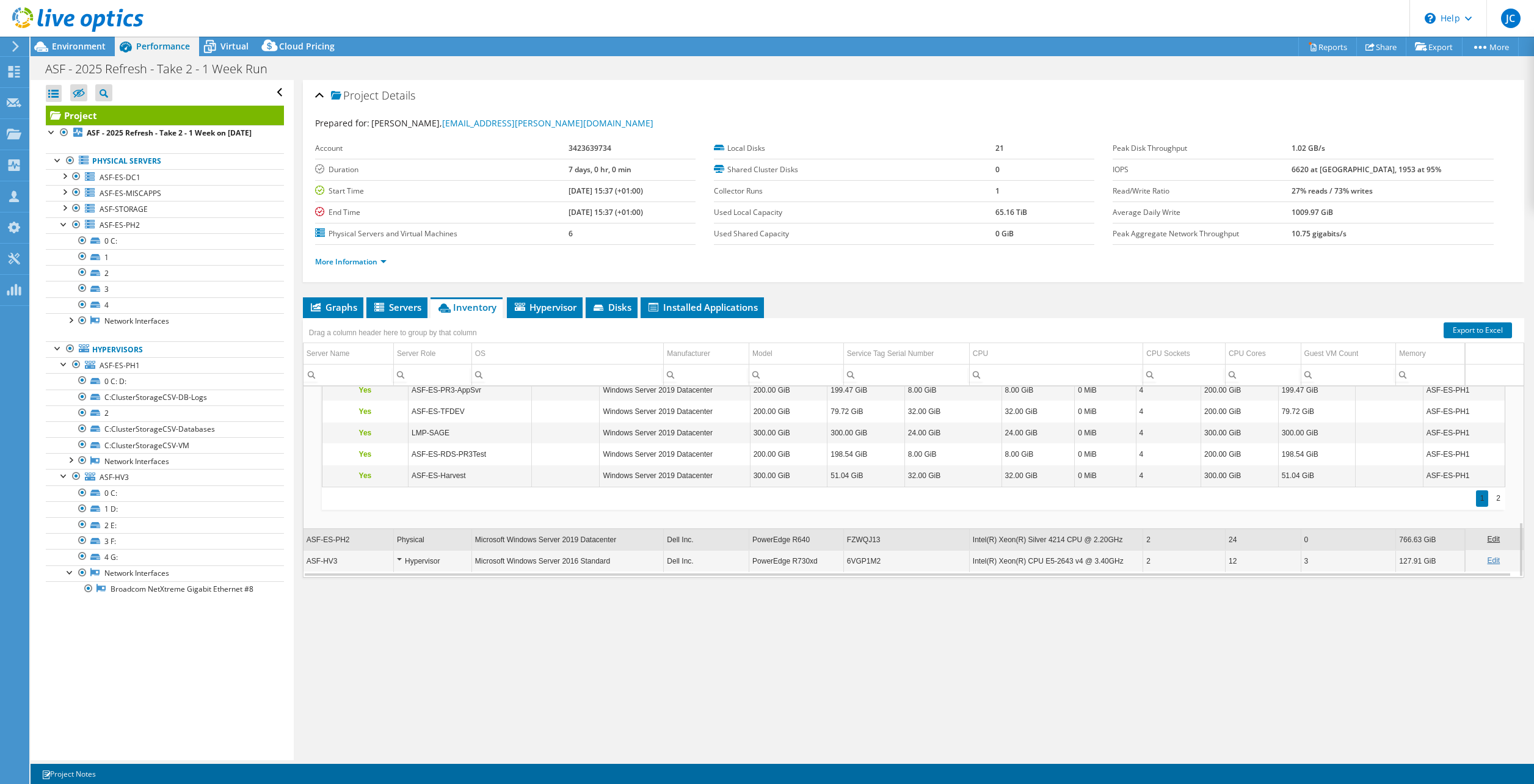
click at [1473, 538] on td "Edit" at bounding box center [1494, 539] width 59 height 21
click at [1487, 535] on link "Edit" at bounding box center [1494, 539] width 13 height 9
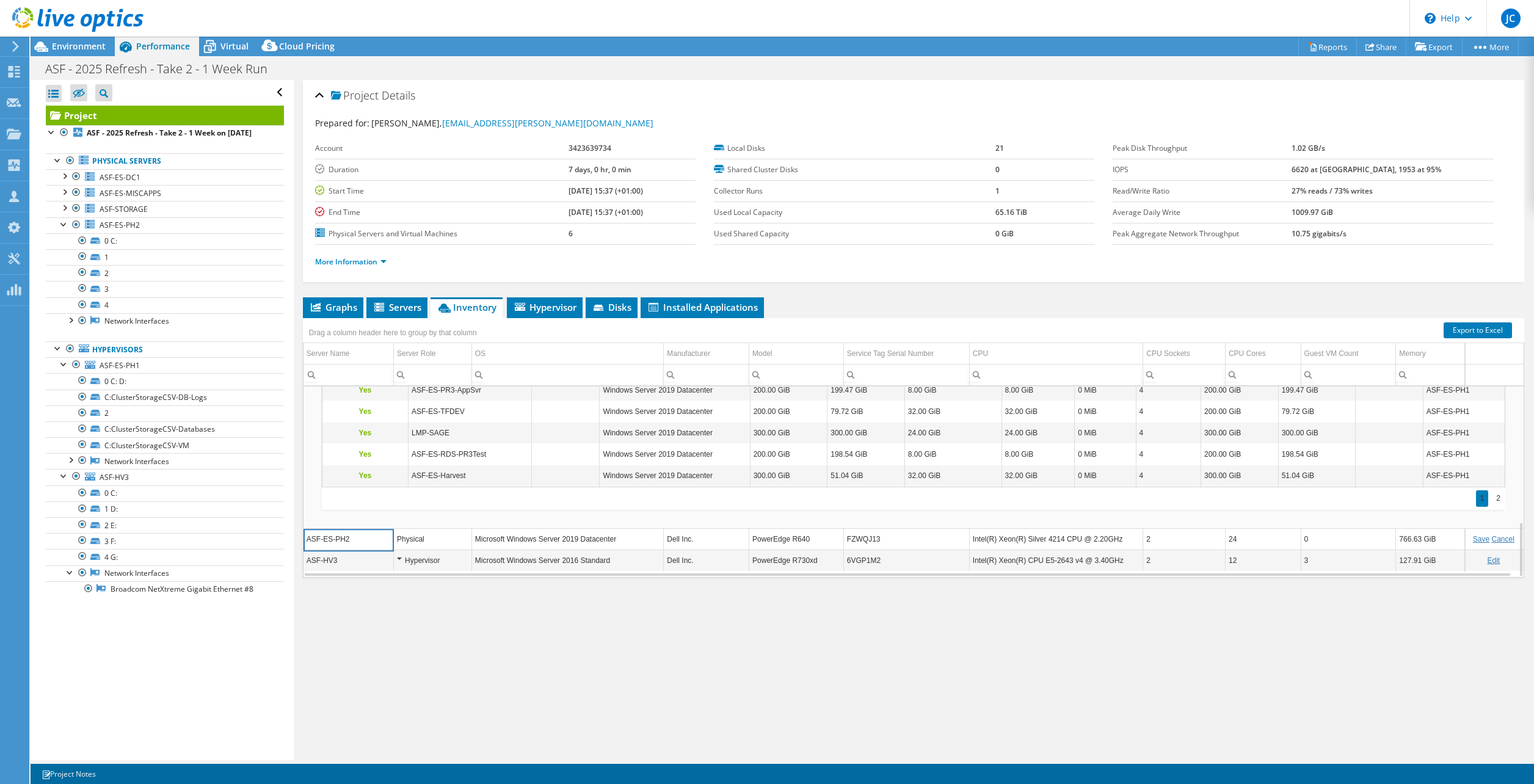
click at [420, 539] on div "Physical" at bounding box center [433, 539] width 71 height 15
click at [1501, 539] on link "Cancel" at bounding box center [1504, 539] width 23 height 9
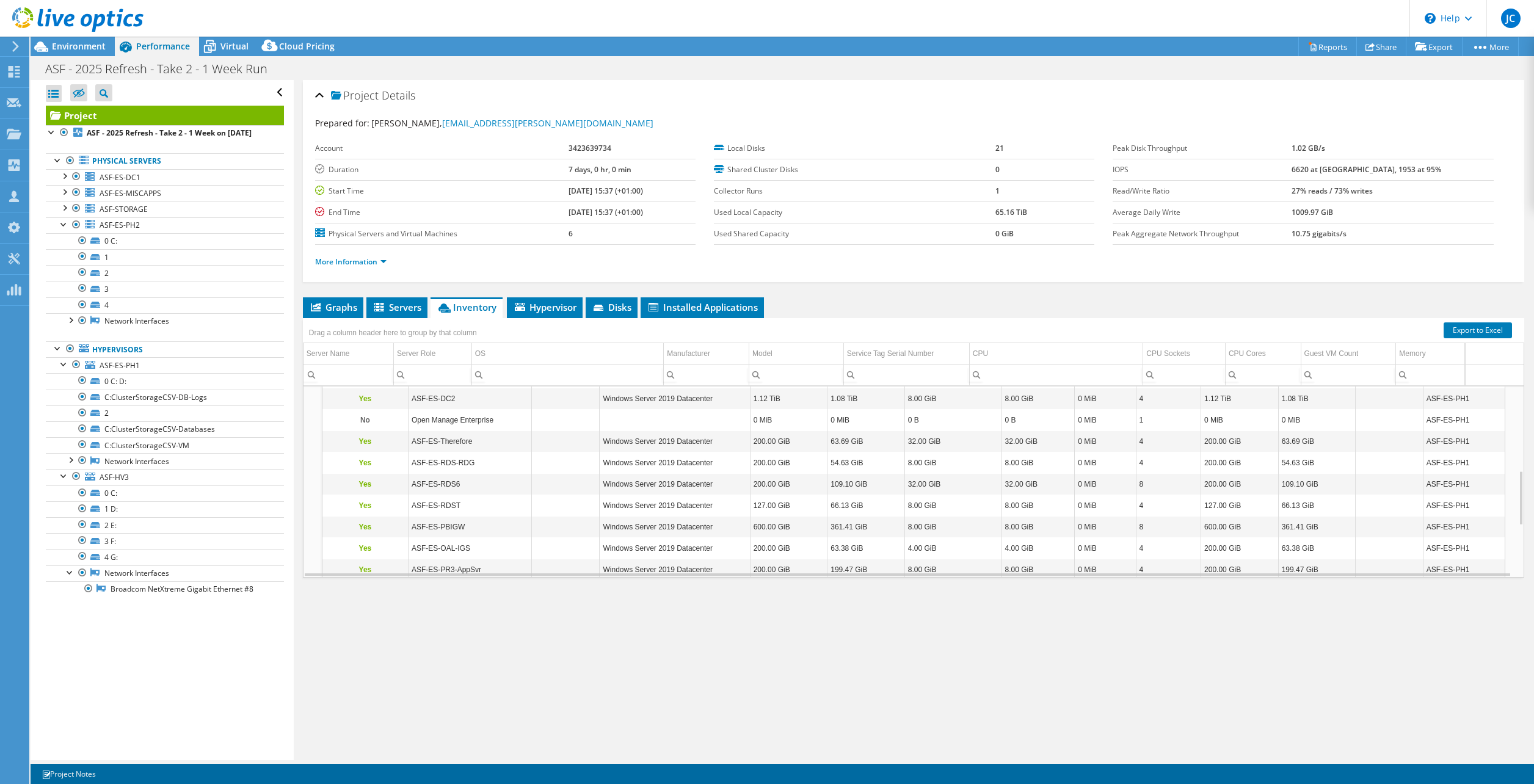
scroll to position [220, 0]
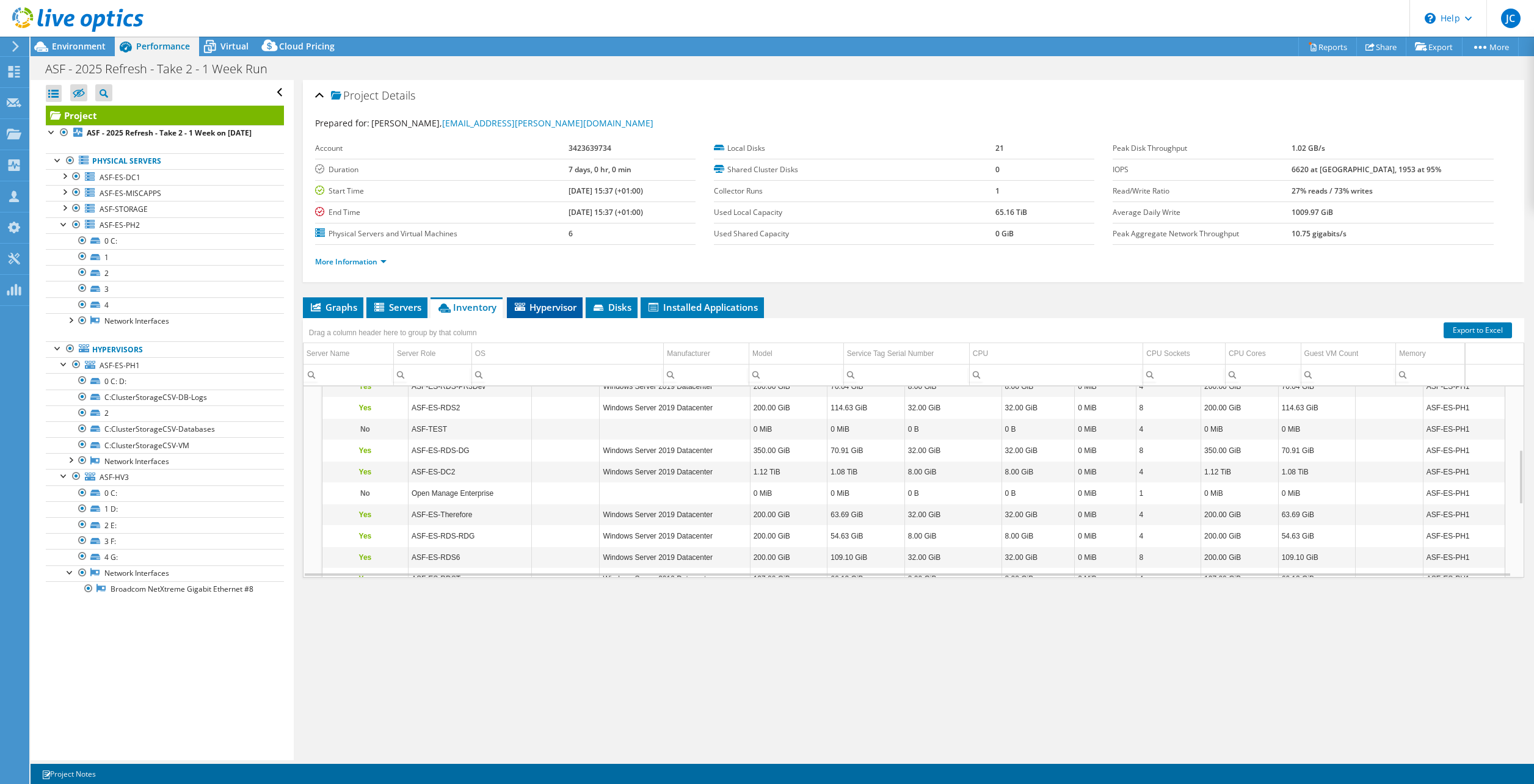
click at [543, 309] on span "Hypervisor" at bounding box center [545, 307] width 63 height 12
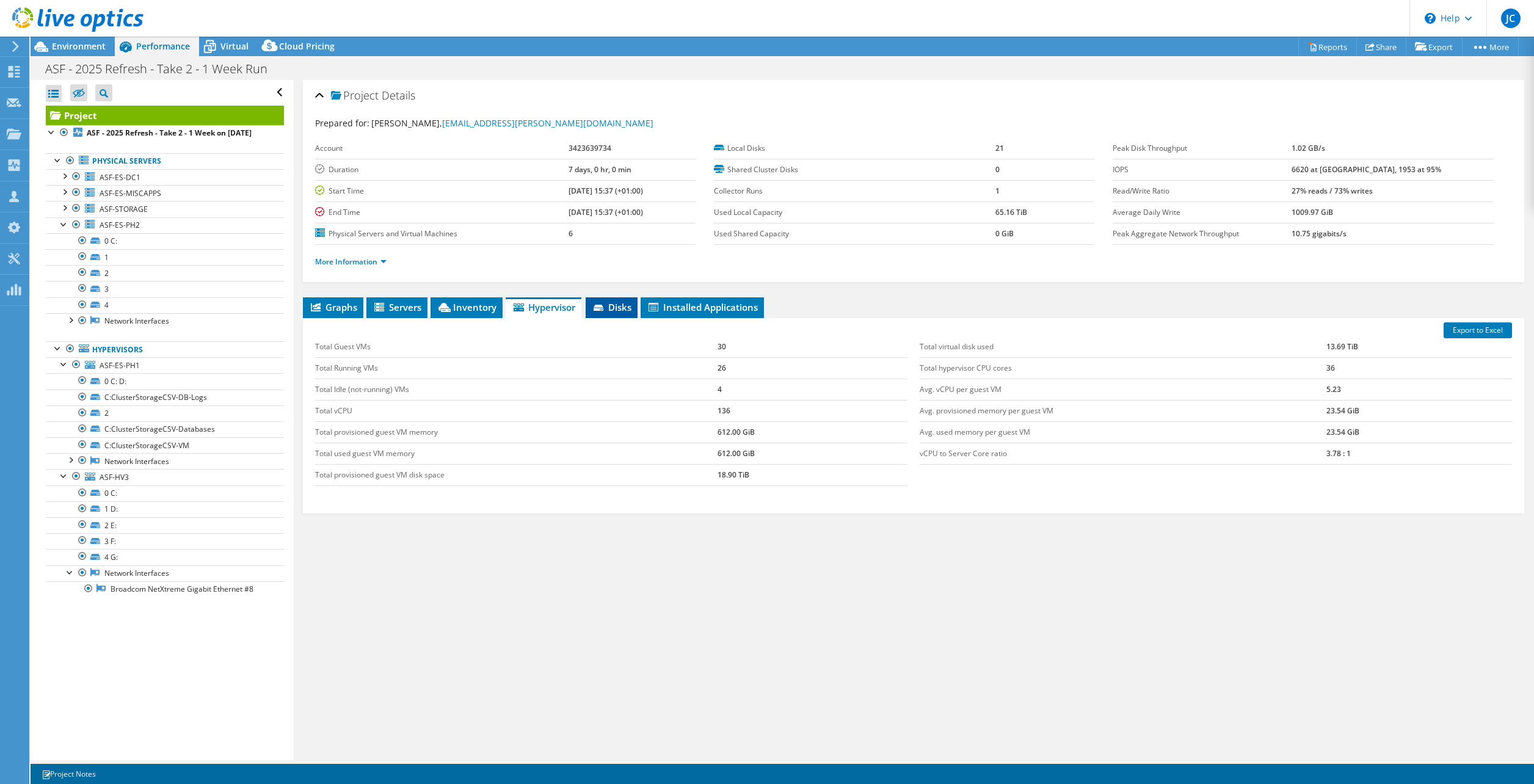
click at [622, 307] on span "Disks" at bounding box center [612, 307] width 40 height 12
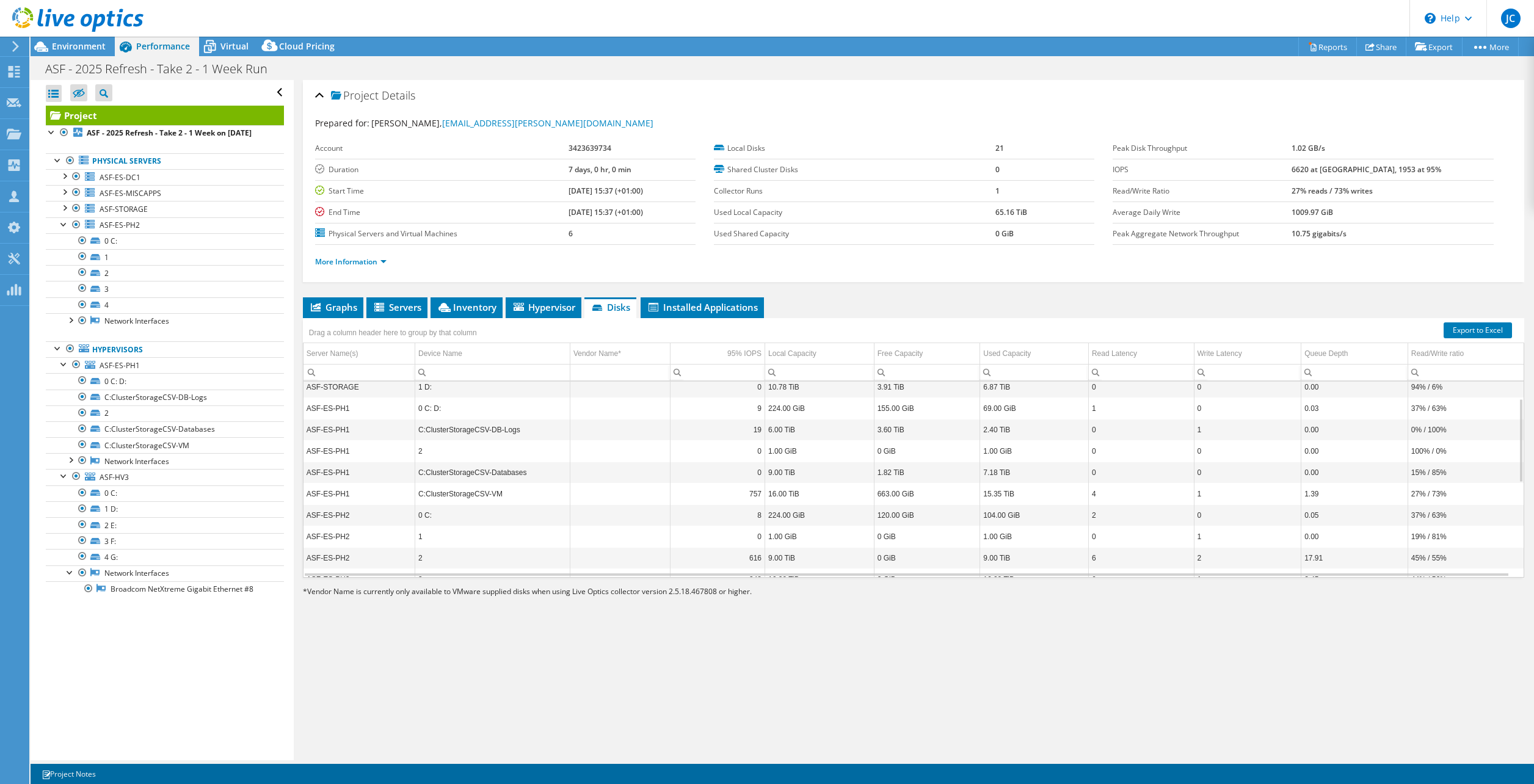
scroll to position [0, 0]
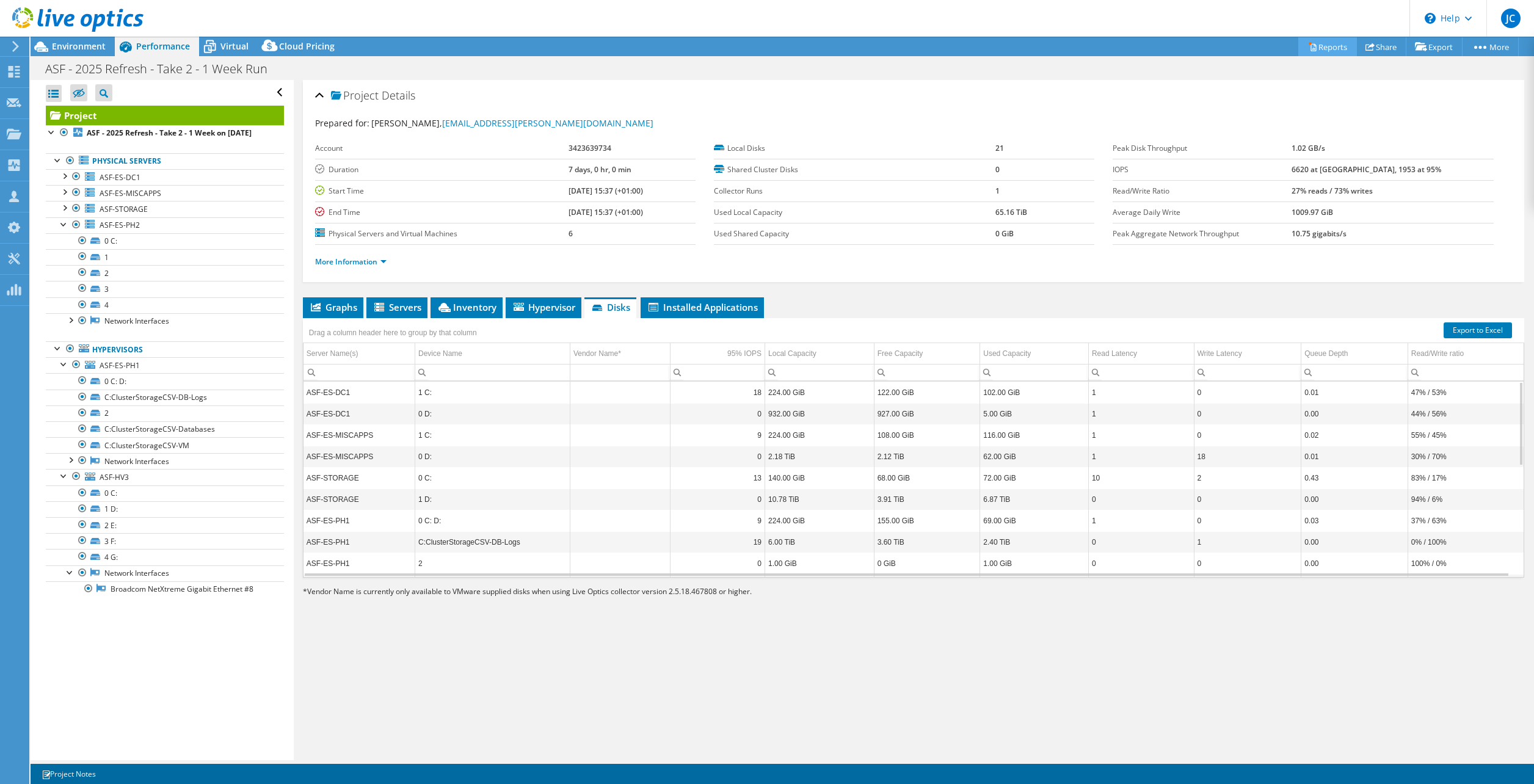
click at [1316, 44] on link "Reports" at bounding box center [1328, 47] width 59 height 19
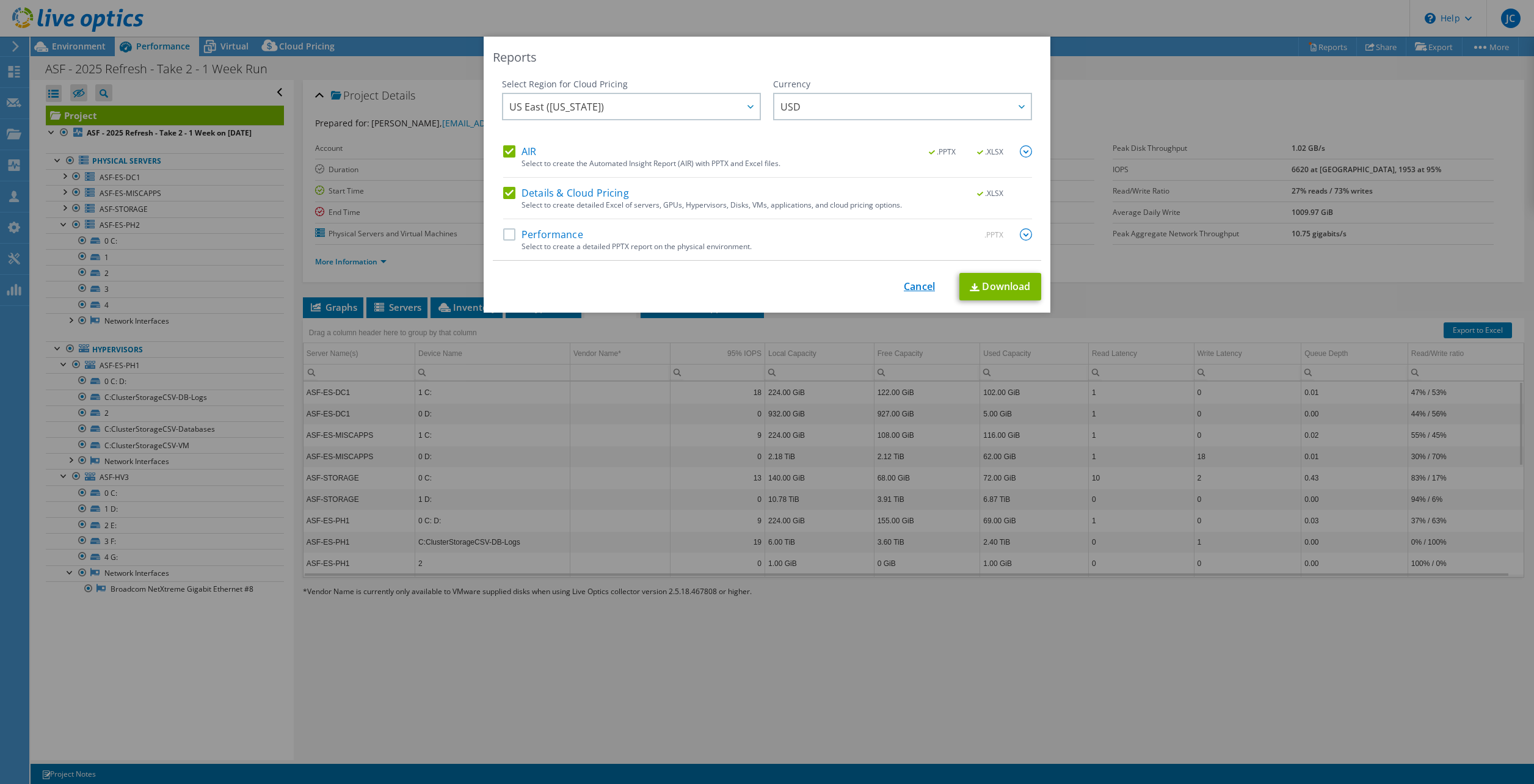
click at [926, 287] on link "Cancel" at bounding box center [919, 286] width 31 height 11
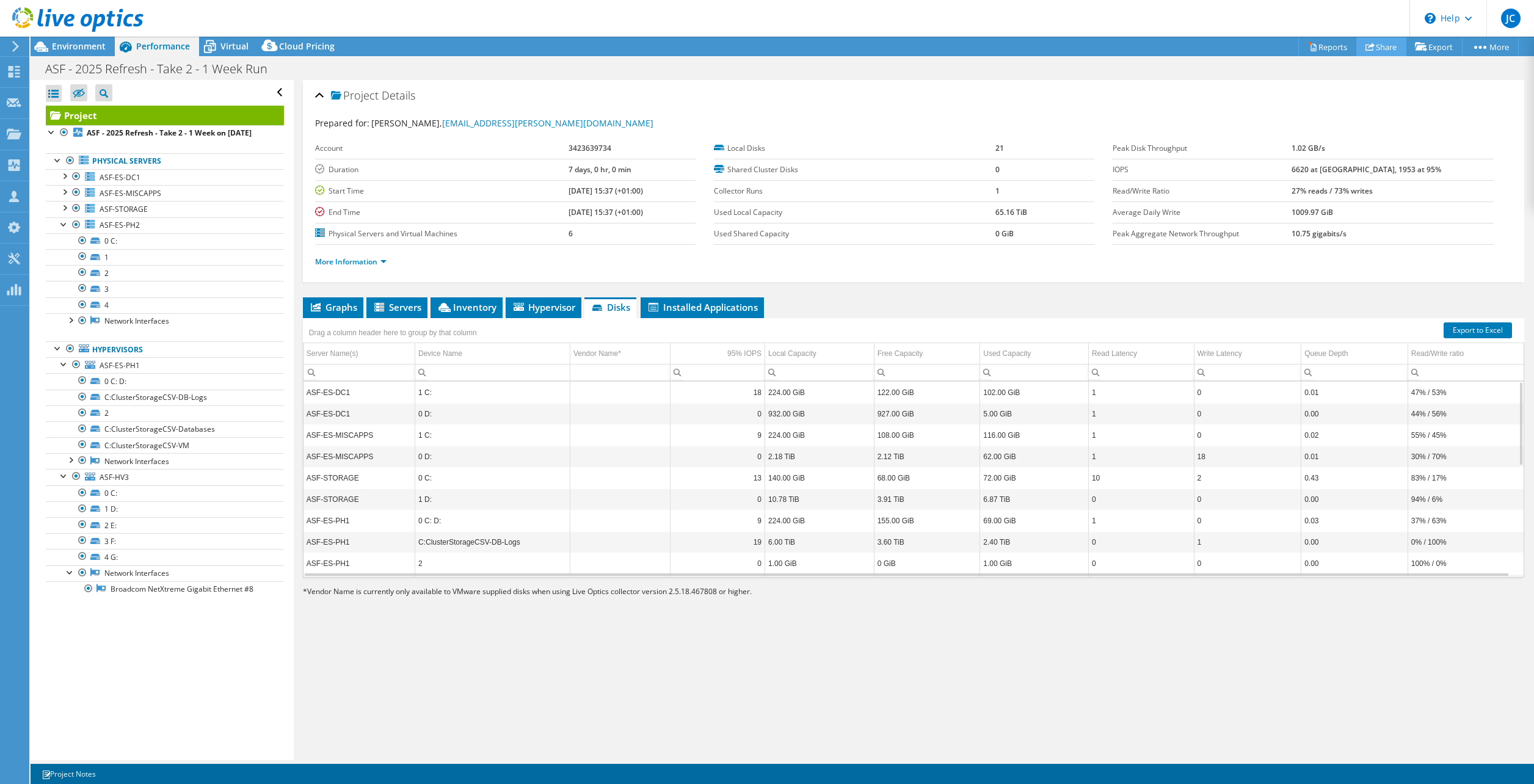
click at [1378, 44] on link "Share" at bounding box center [1381, 47] width 50 height 19
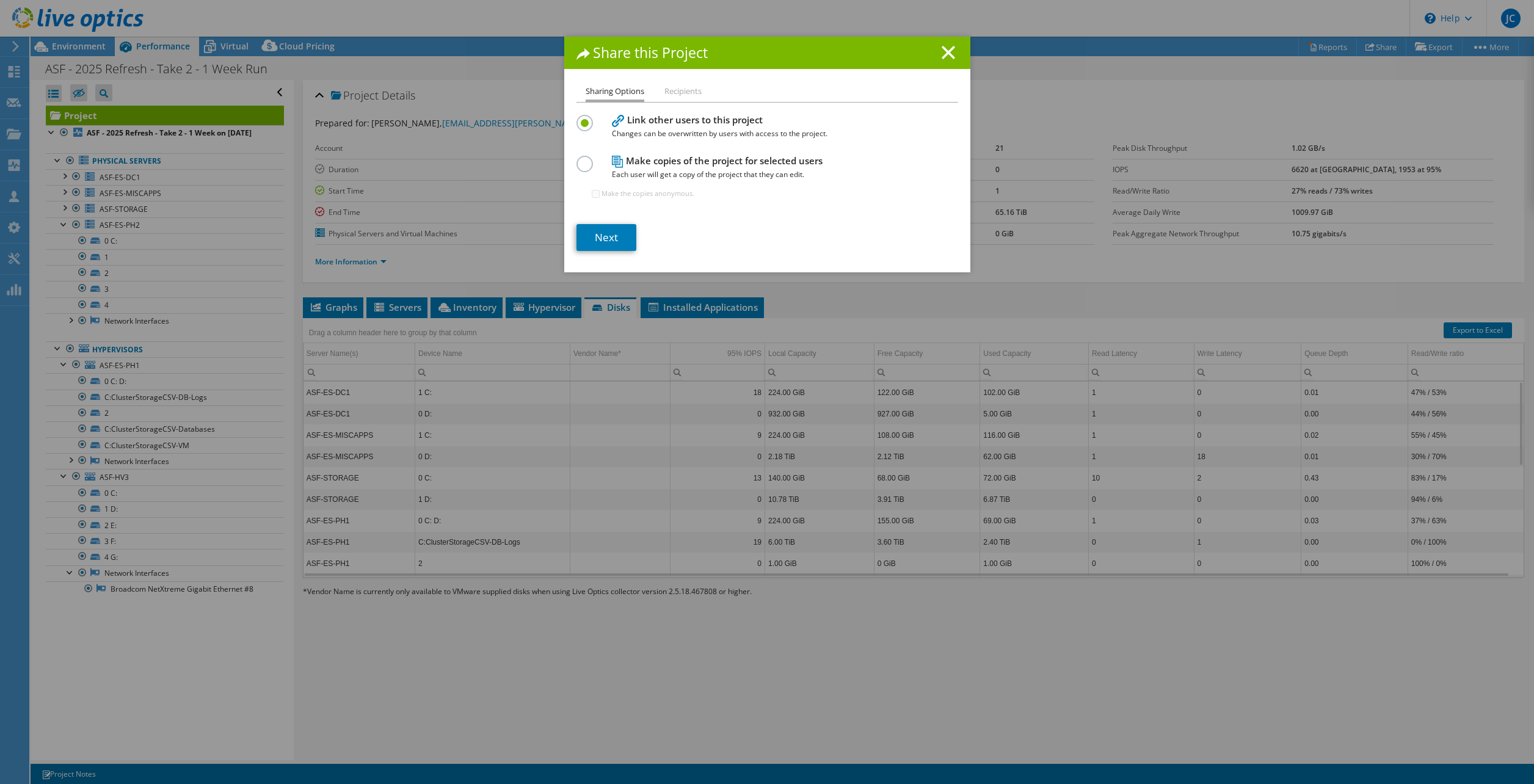
click at [684, 94] on li "Recipients" at bounding box center [683, 92] width 37 height 15
click at [678, 92] on li "Recipients" at bounding box center [683, 92] width 37 height 15
click at [633, 126] on h4 "Link other users to this project Changes can be overwritten by users with acces…" at bounding box center [764, 126] width 306 height 27
click at [582, 118] on label at bounding box center [587, 116] width 22 height 3
click at [0, 0] on input "radio" at bounding box center [0, 0] width 0 height 0
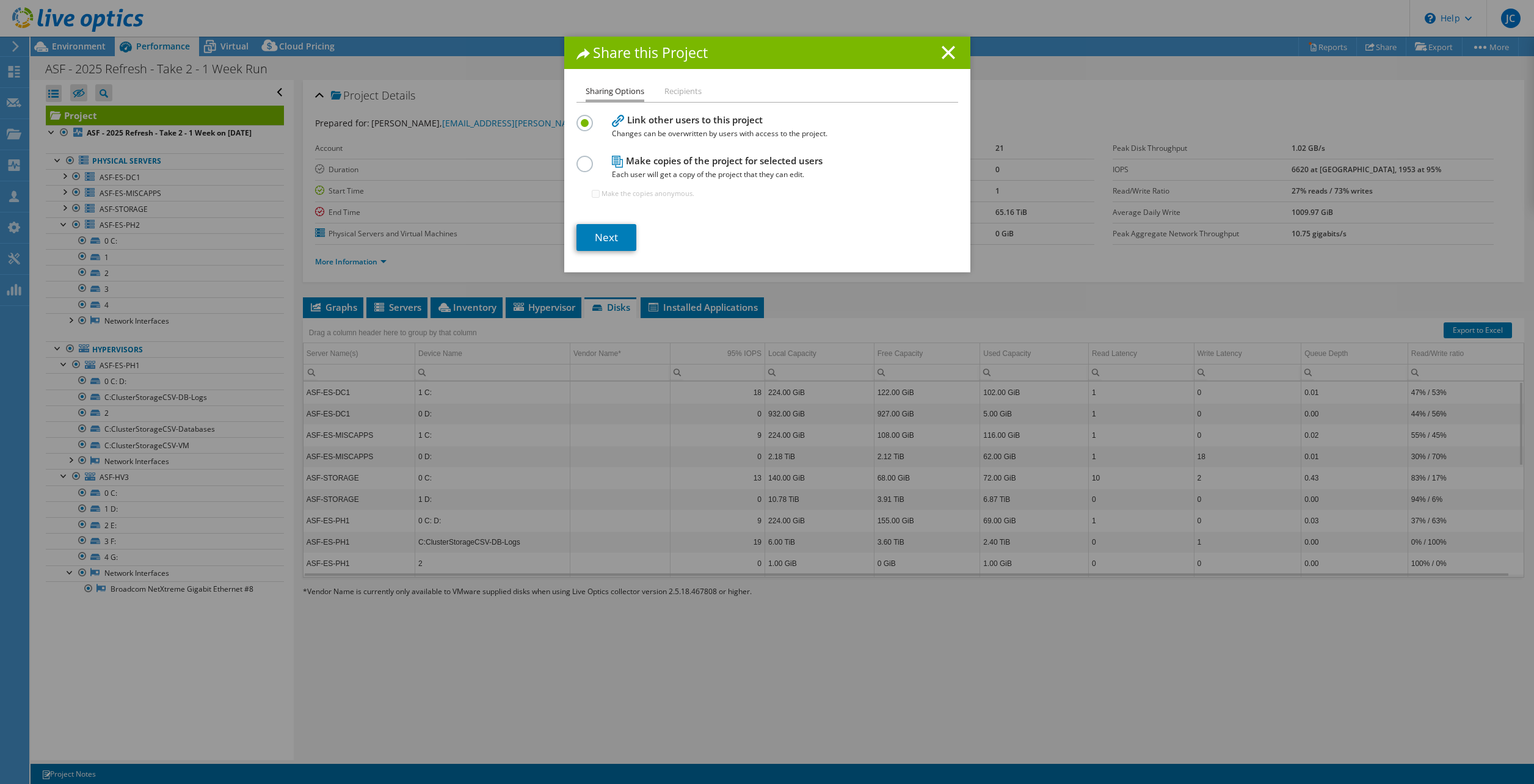
click at [665, 123] on h4 "Link other users to this project Changes can be overwritten by users with acces…" at bounding box center [764, 126] width 306 height 27
click at [593, 225] on link "Next" at bounding box center [606, 237] width 60 height 27
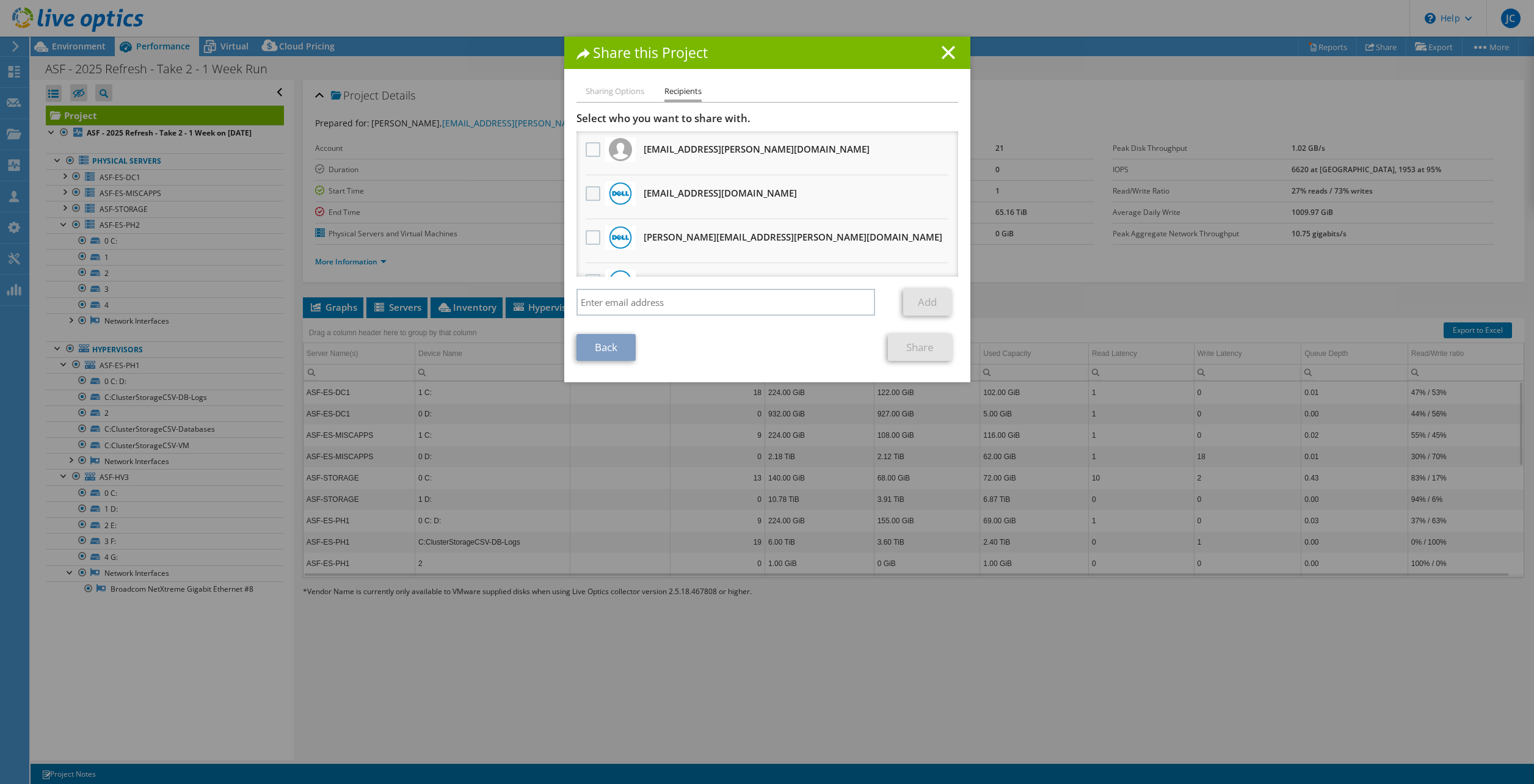
click at [590, 188] on label at bounding box center [595, 193] width 18 height 15
click at [0, 0] on input "checkbox" at bounding box center [0, 0] width 0 height 0
click at [591, 235] on label at bounding box center [595, 237] width 18 height 15
click at [0, 0] on input "checkbox" at bounding box center [0, 0] width 0 height 0
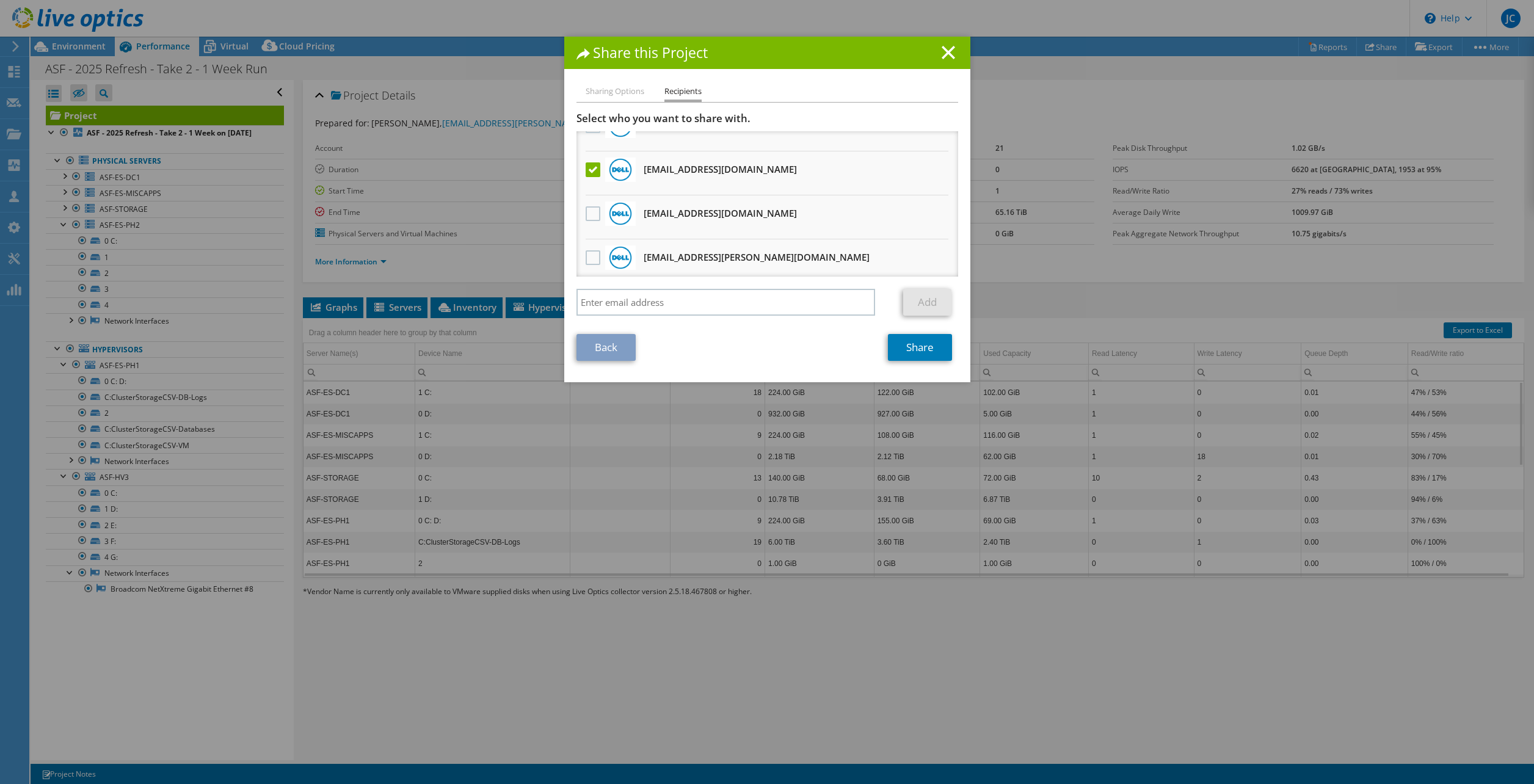
scroll to position [244, 0]
click at [911, 346] on link "Share" at bounding box center [920, 347] width 64 height 27
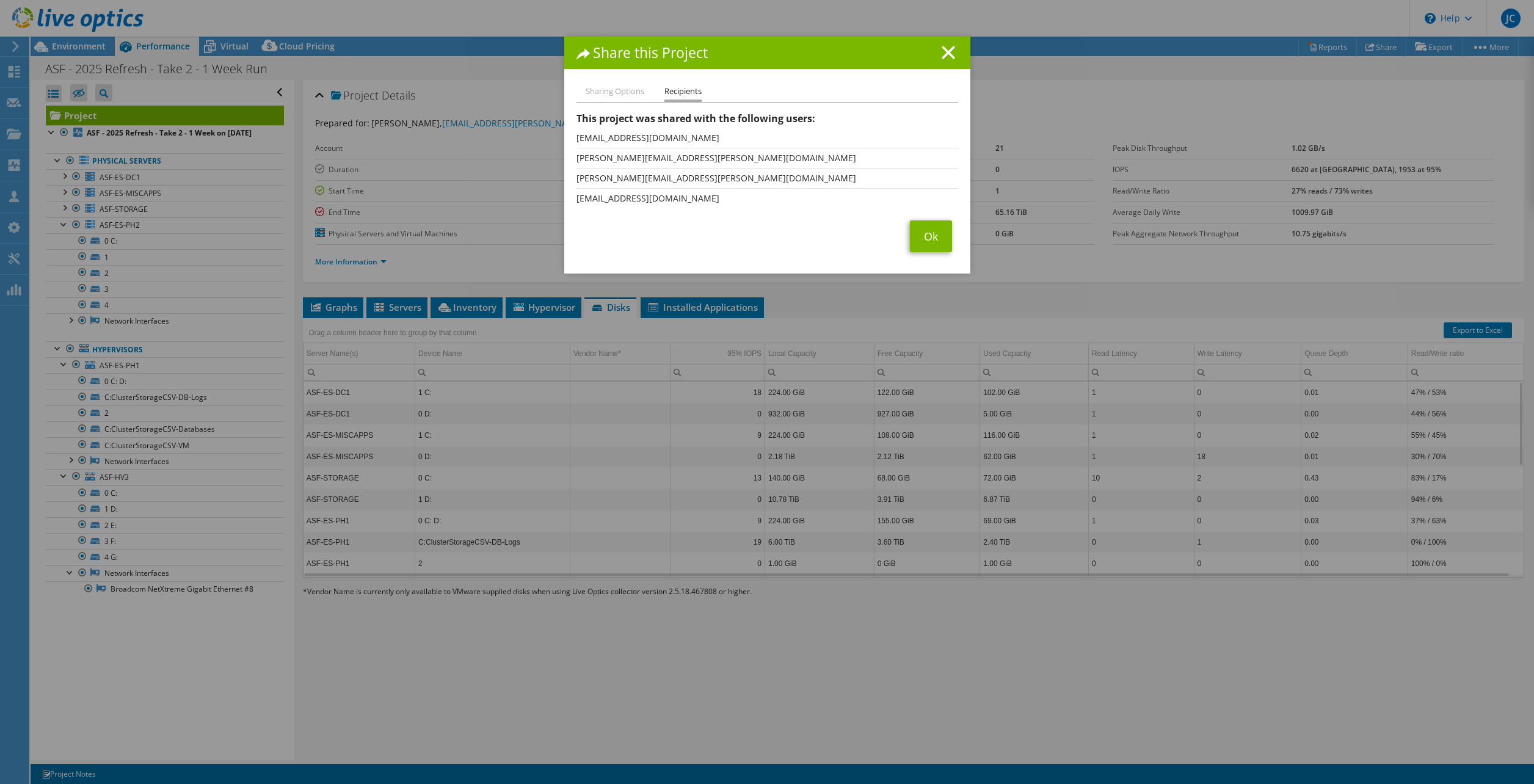
click at [955, 244] on div "Sharing Options Recipients Link other users to this project Changes can be over…" at bounding box center [767, 178] width 406 height 189
click at [929, 238] on link "Ok" at bounding box center [931, 236] width 42 height 32
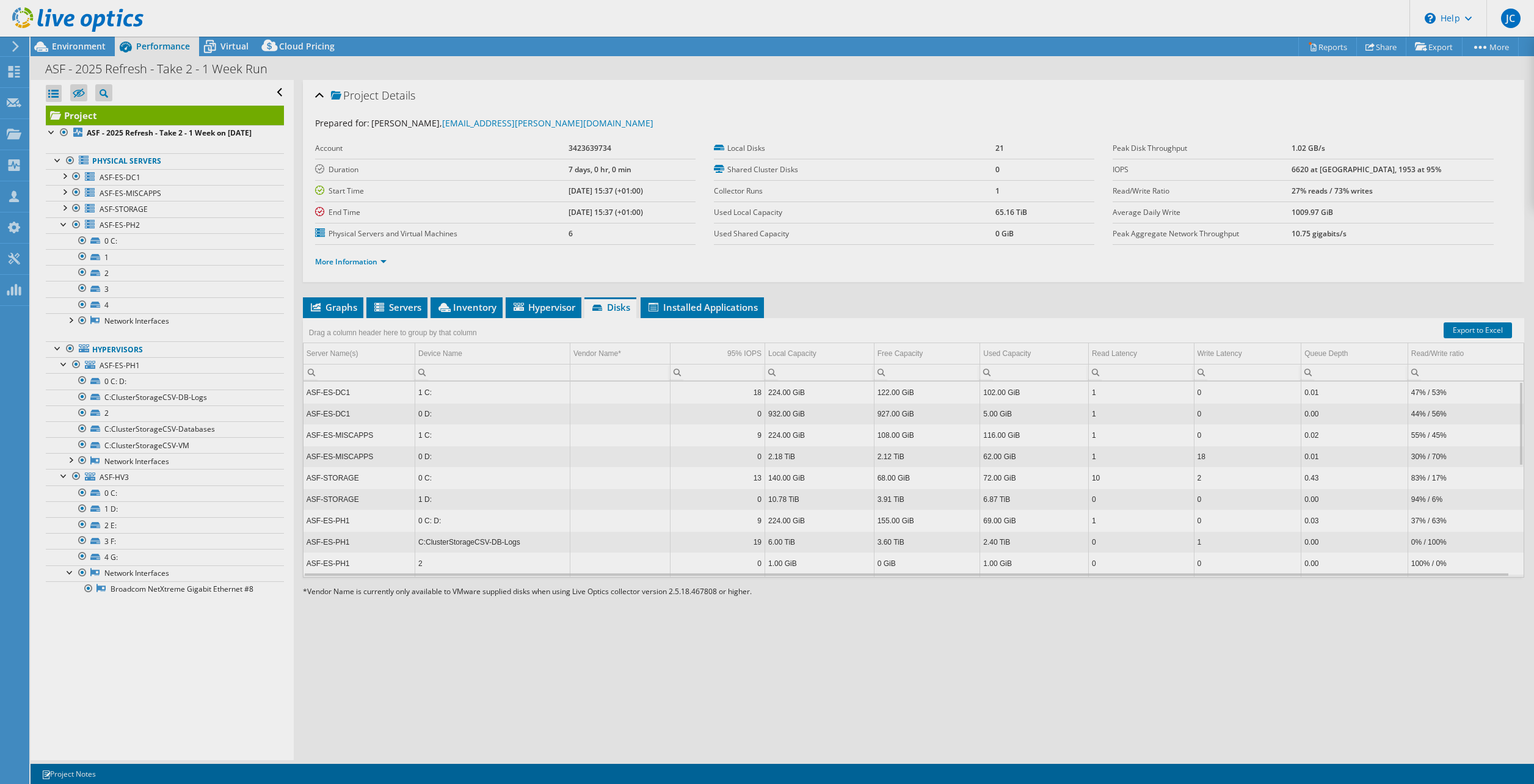
click at [872, 610] on div "This project has been archived. No changes can be made, and graphs and summary …" at bounding box center [782, 410] width 1504 height 747
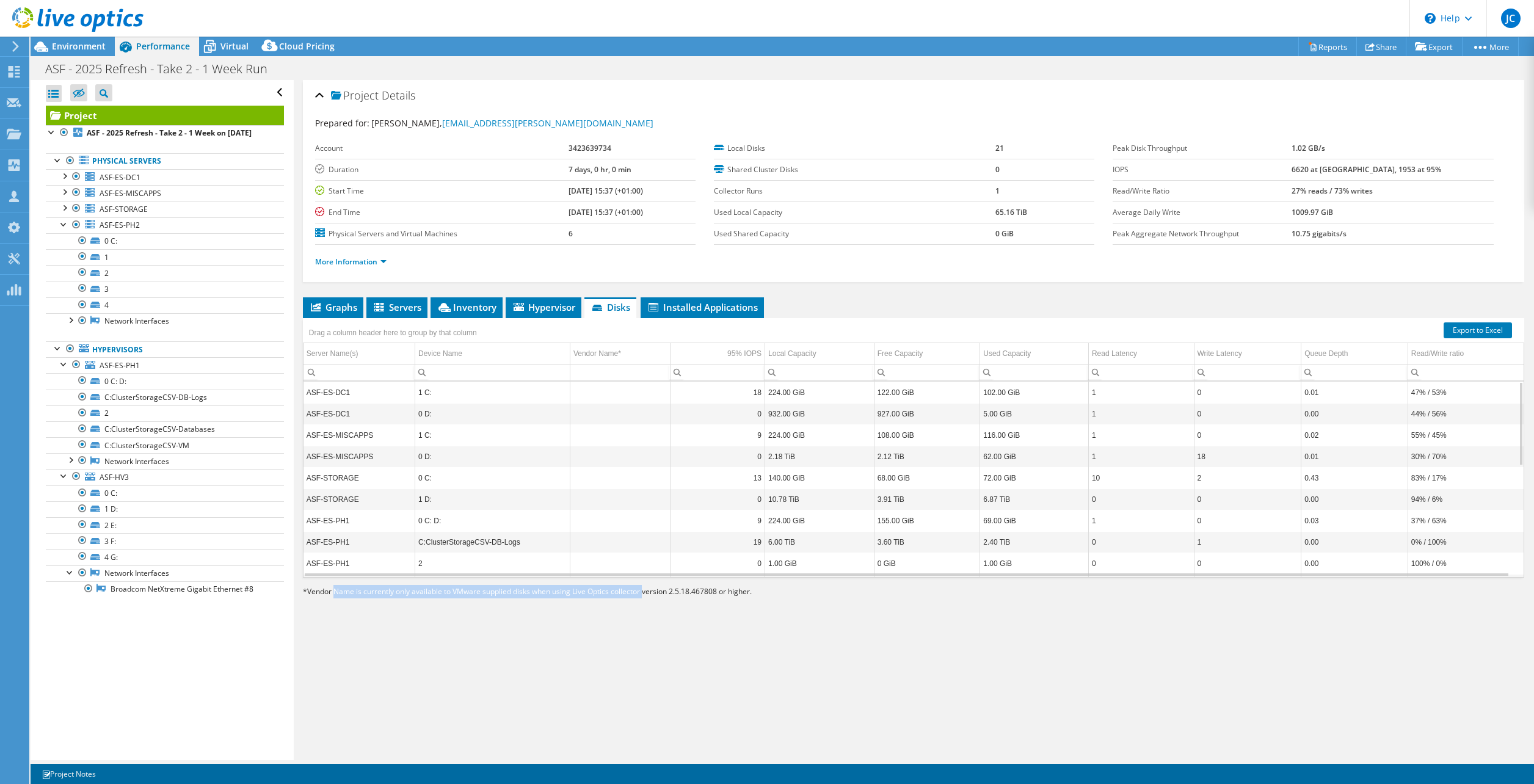
drag, startPoint x: 335, startPoint y: 591, endPoint x: 655, endPoint y: 594, distance: 320.0
click at [655, 594] on p "* Vendor Name is currently only available to VMware supplied disks when using L…" at bounding box center [593, 591] width 580 height 13
click at [655, 594] on p "* Vendor Name is currently only available to VMware supplied disks when using L…" at bounding box center [593, 591] width 580 height 13
click at [52, 18] on icon at bounding box center [78, 20] width 132 height 25
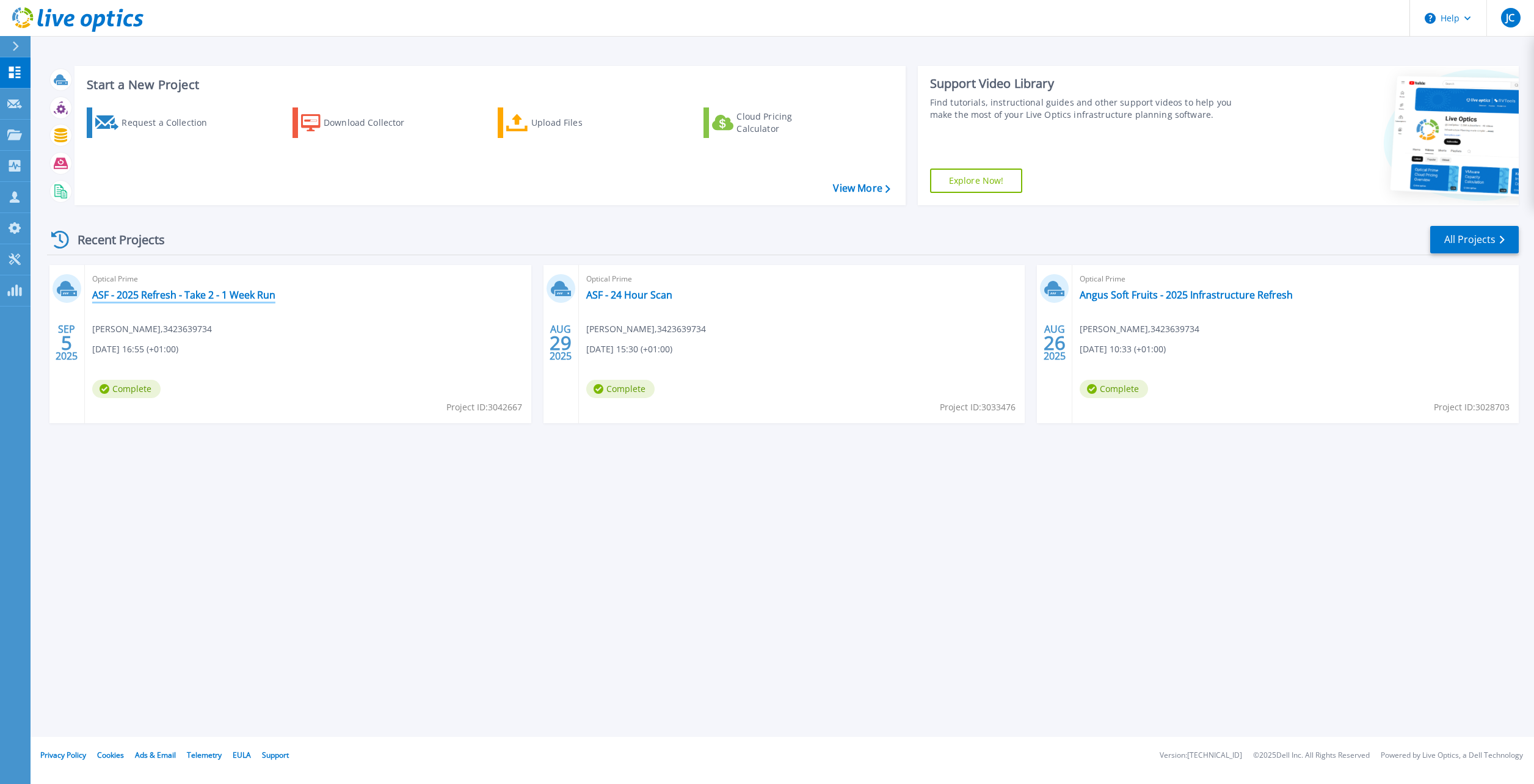
click at [223, 291] on link "ASF - 2025 Refresh - Take 2 - 1 Week Run" at bounding box center [184, 295] width 183 height 12
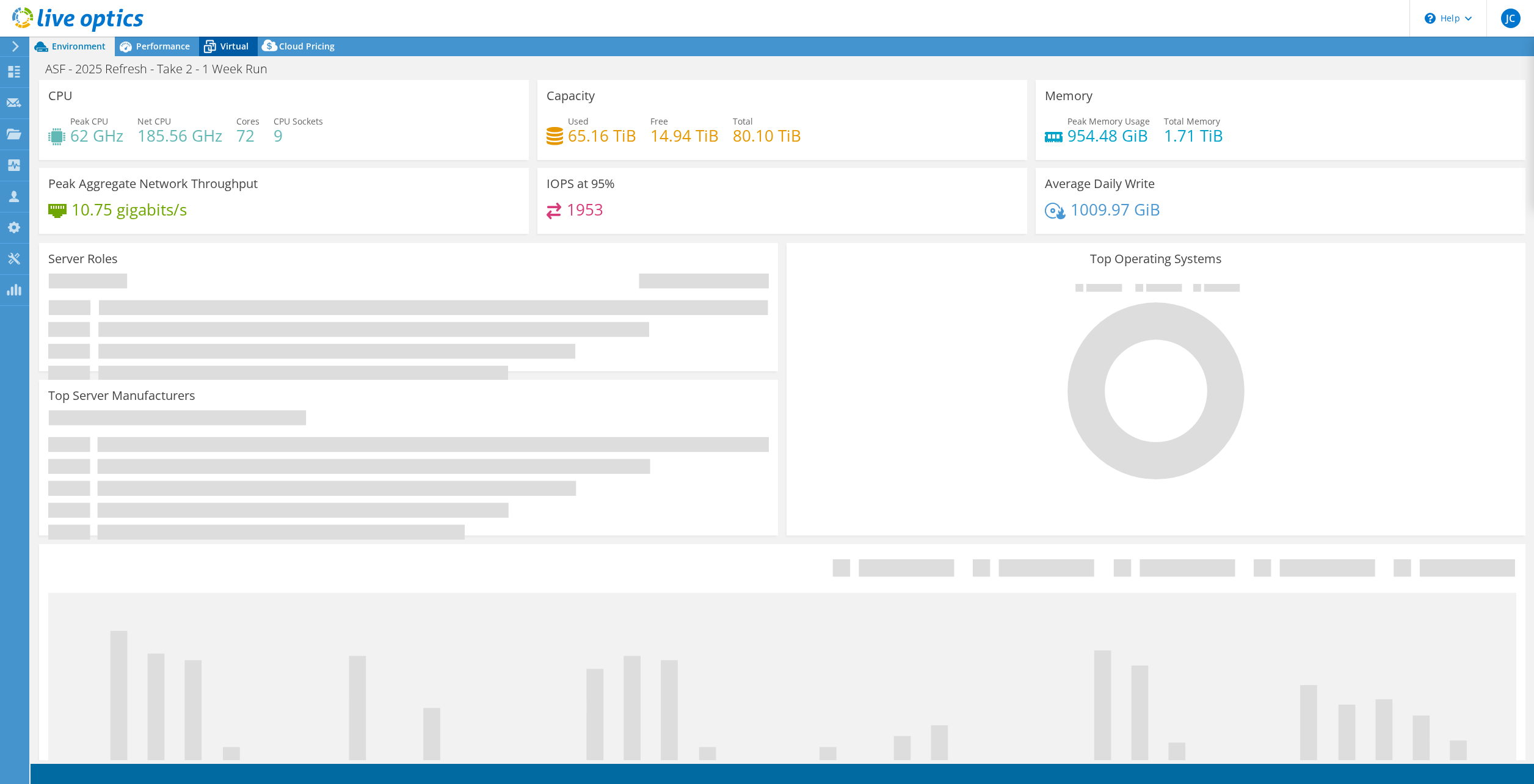
click at [227, 48] on span "Virtual" at bounding box center [235, 46] width 28 height 11
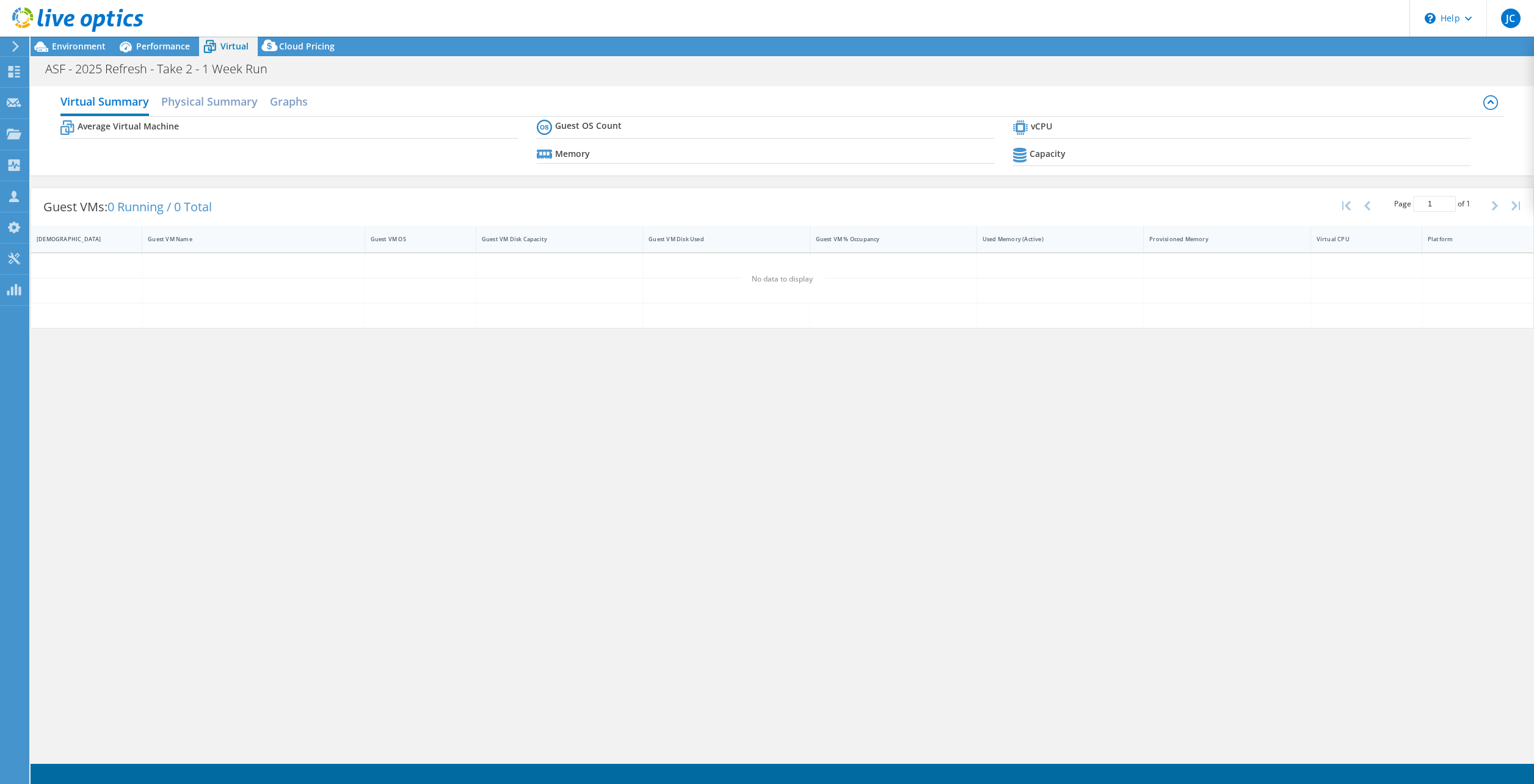
select select "USD"
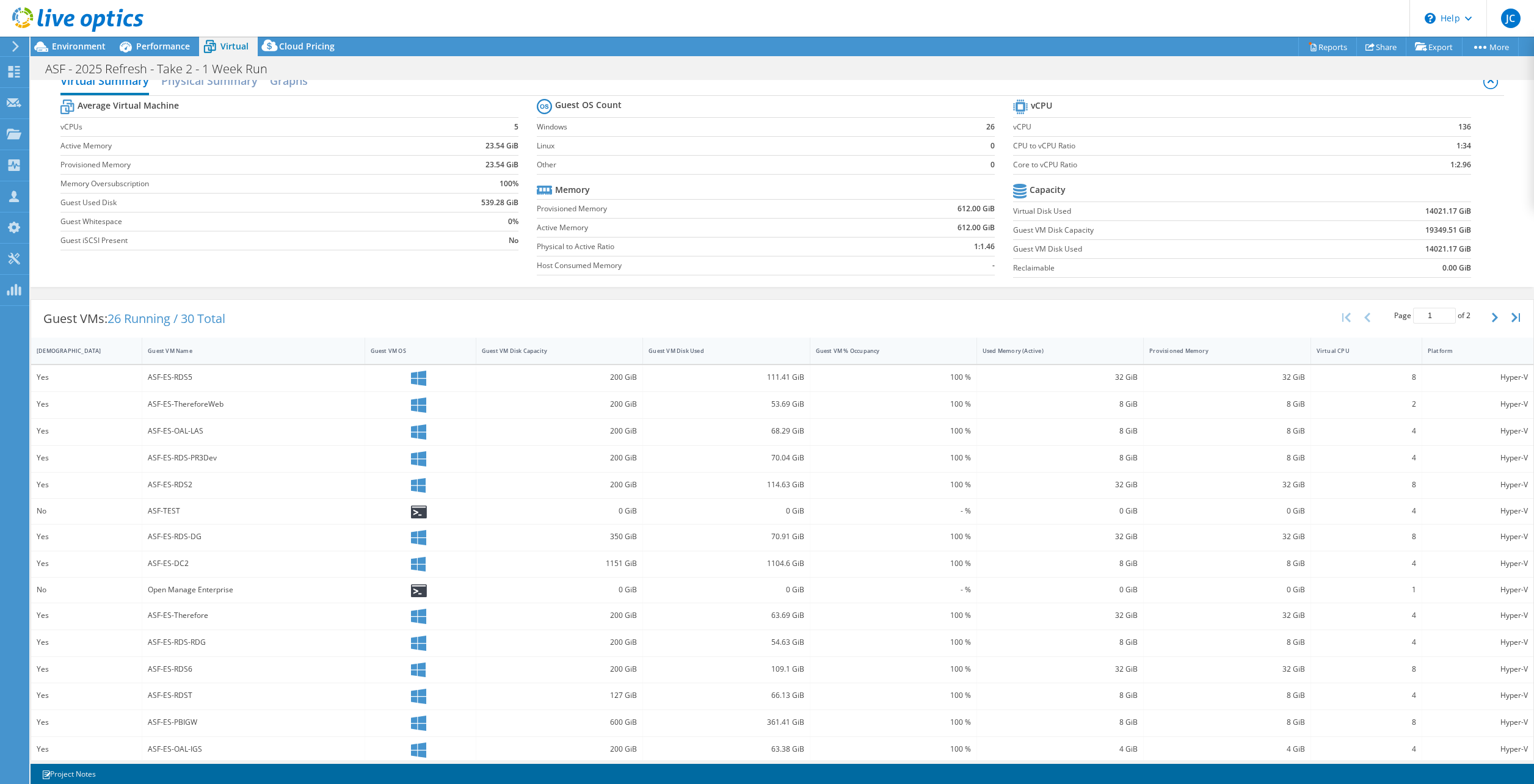
scroll to position [30, 0]
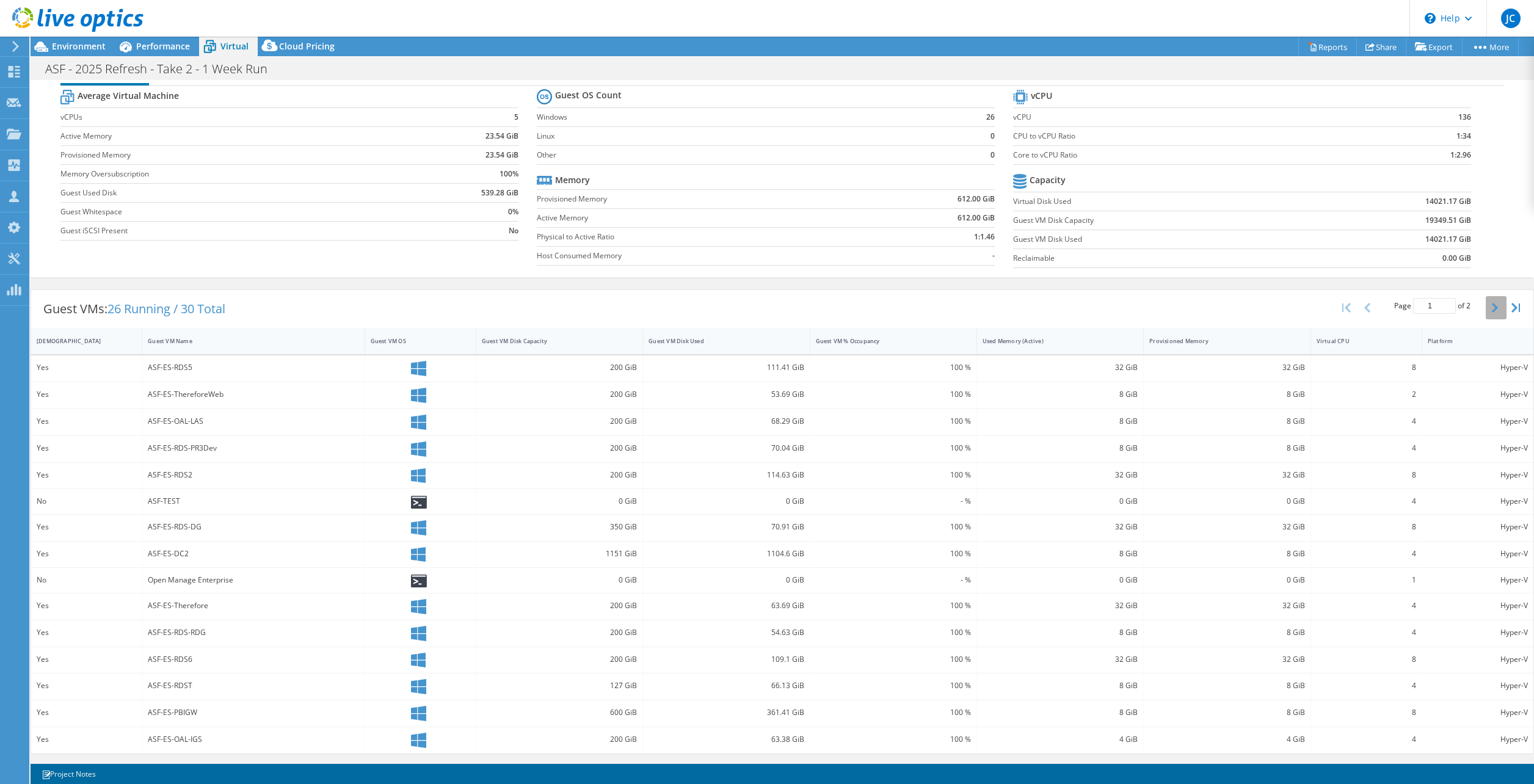
click at [1492, 303] on icon "button" at bounding box center [1495, 307] width 6 height 9
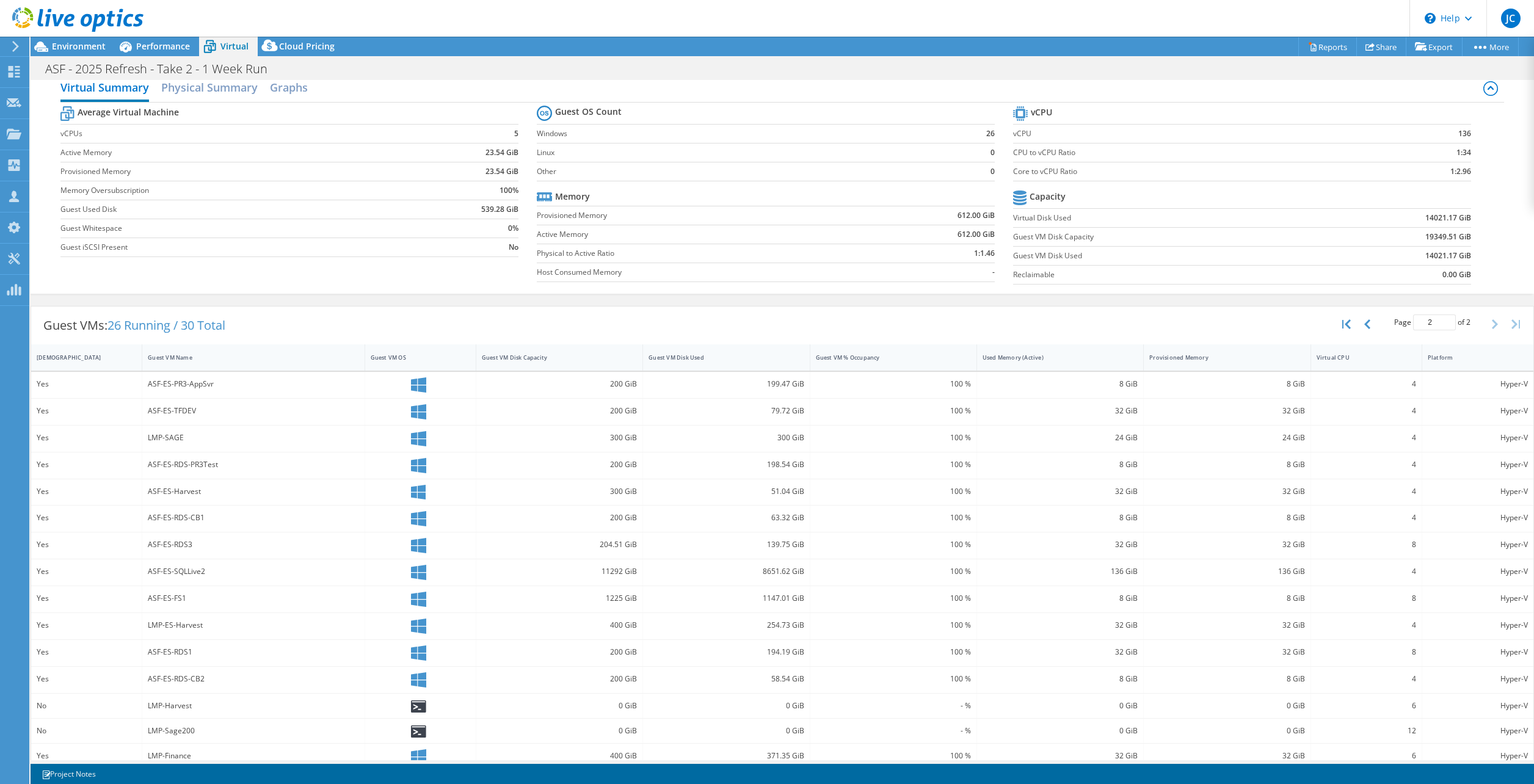
scroll to position [0, 0]
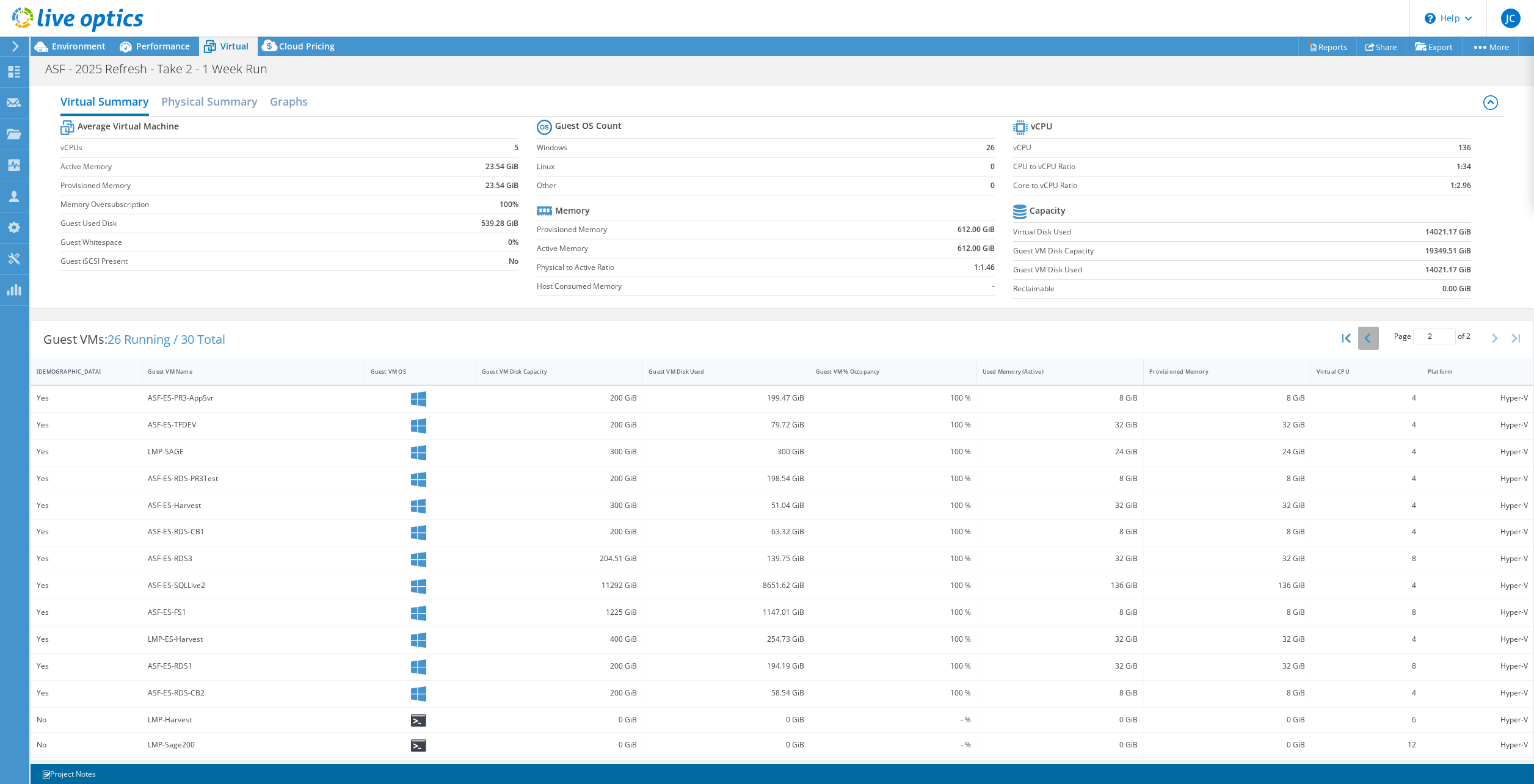
click at [1364, 334] on icon "button" at bounding box center [1368, 338] width 6 height 9
type input "1"
click at [204, 95] on h2 "Physical Summary" at bounding box center [209, 102] width 97 height 27
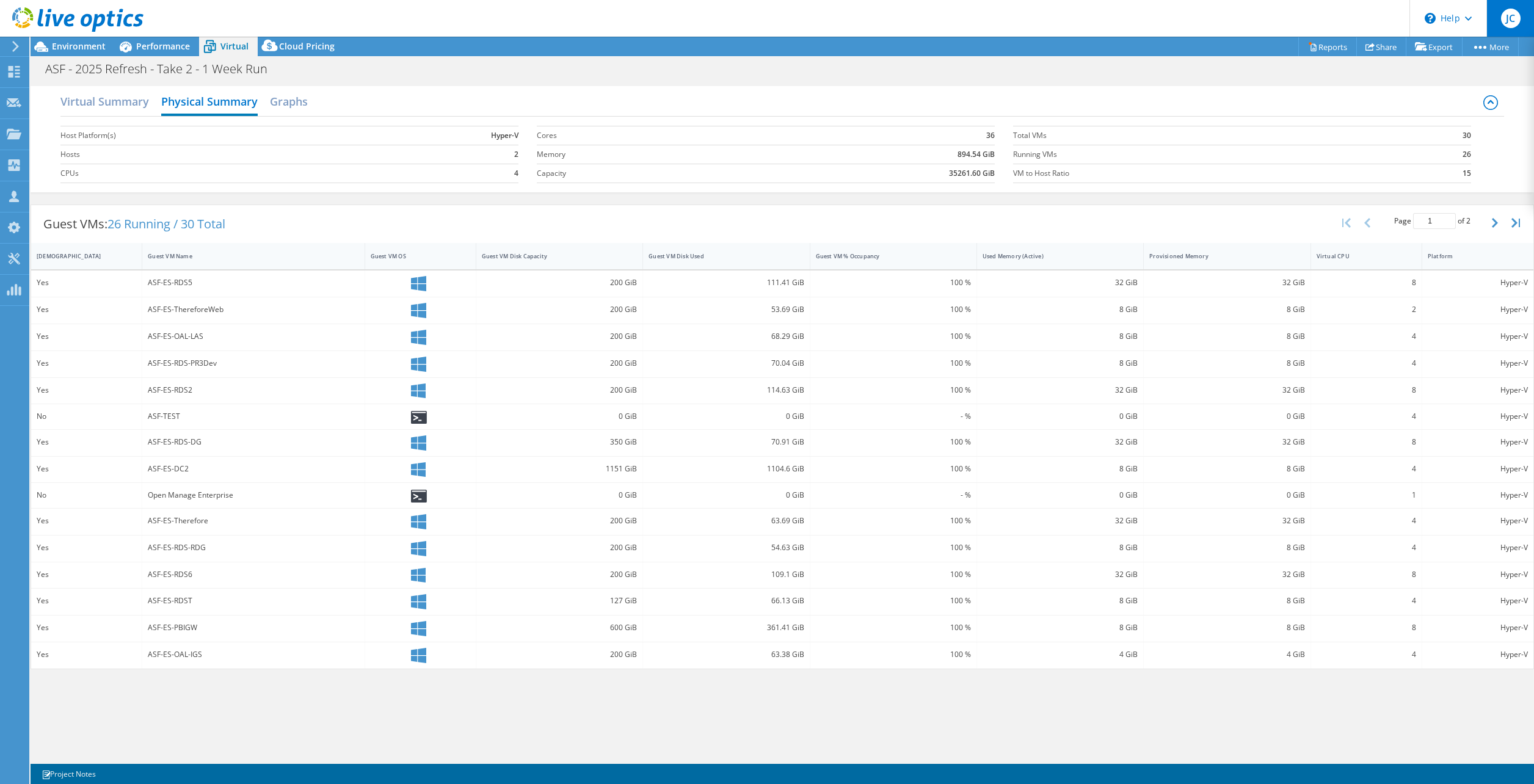
click at [1515, 18] on span "JC" at bounding box center [1511, 18] width 20 height 20
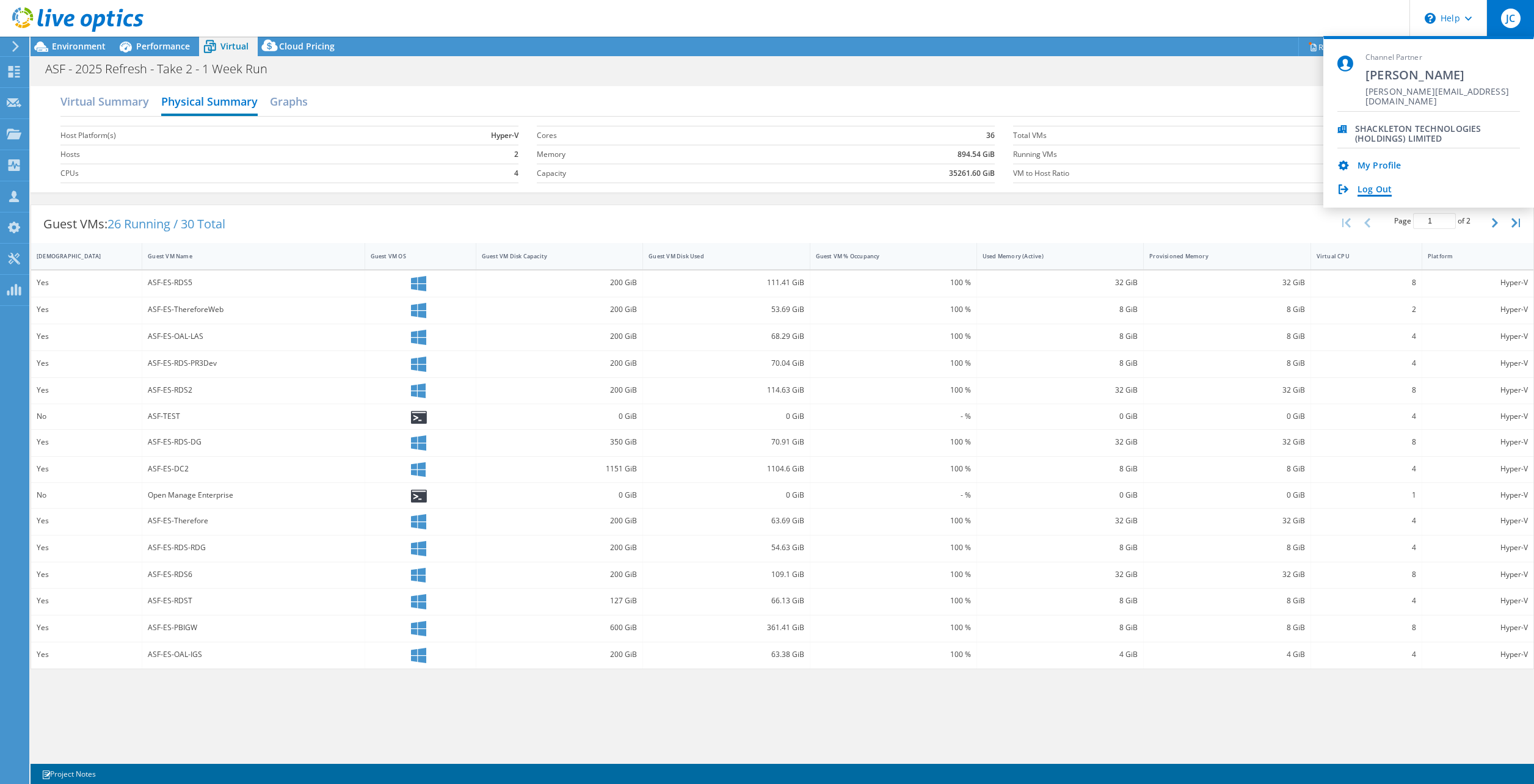
click at [1370, 188] on link "Log Out" at bounding box center [1375, 190] width 34 height 11
